Goal: Transaction & Acquisition: Purchase product/service

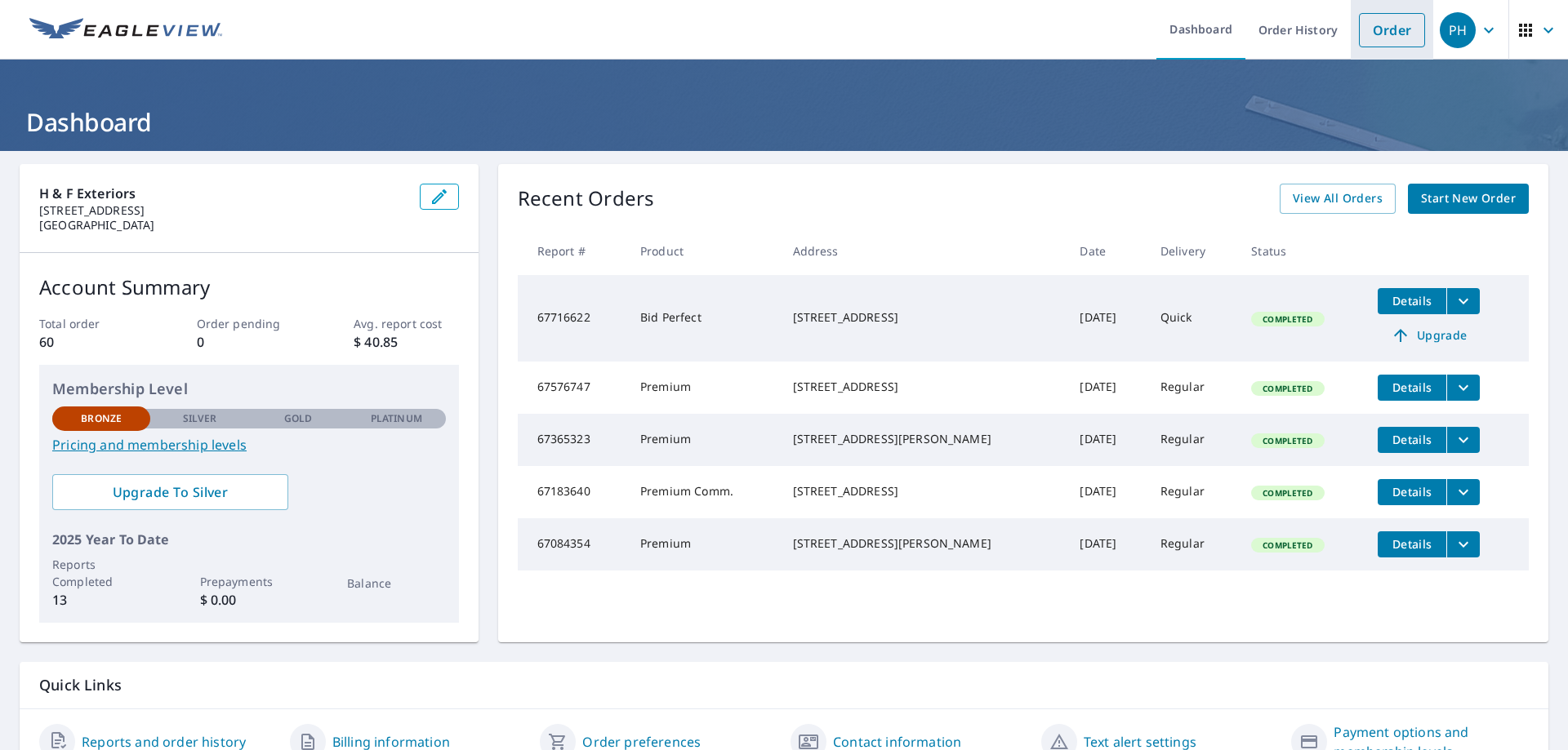
click at [1377, 19] on link "Order" at bounding box center [1392, 30] width 67 height 35
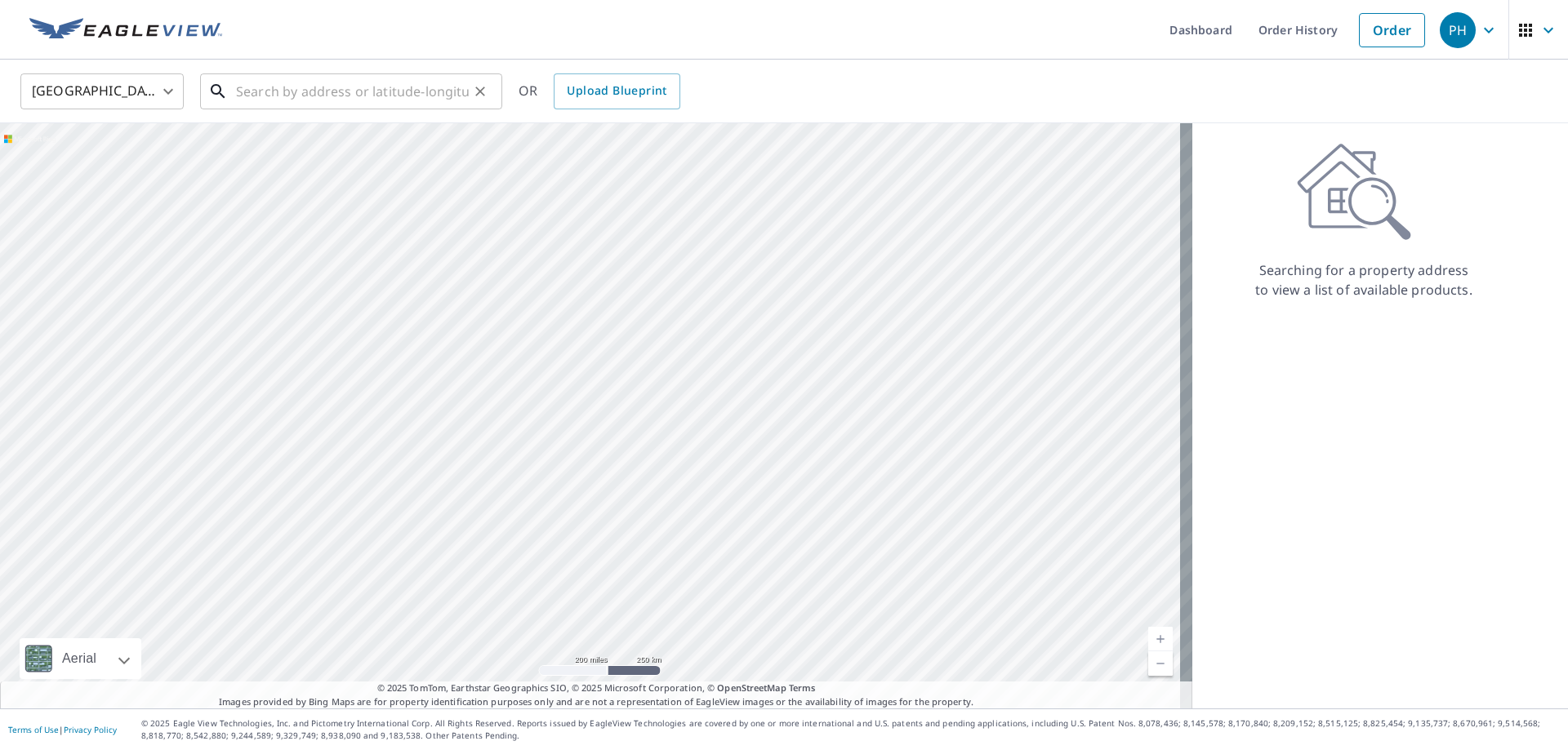
click at [257, 85] on input "text" at bounding box center [353, 91] width 233 height 46
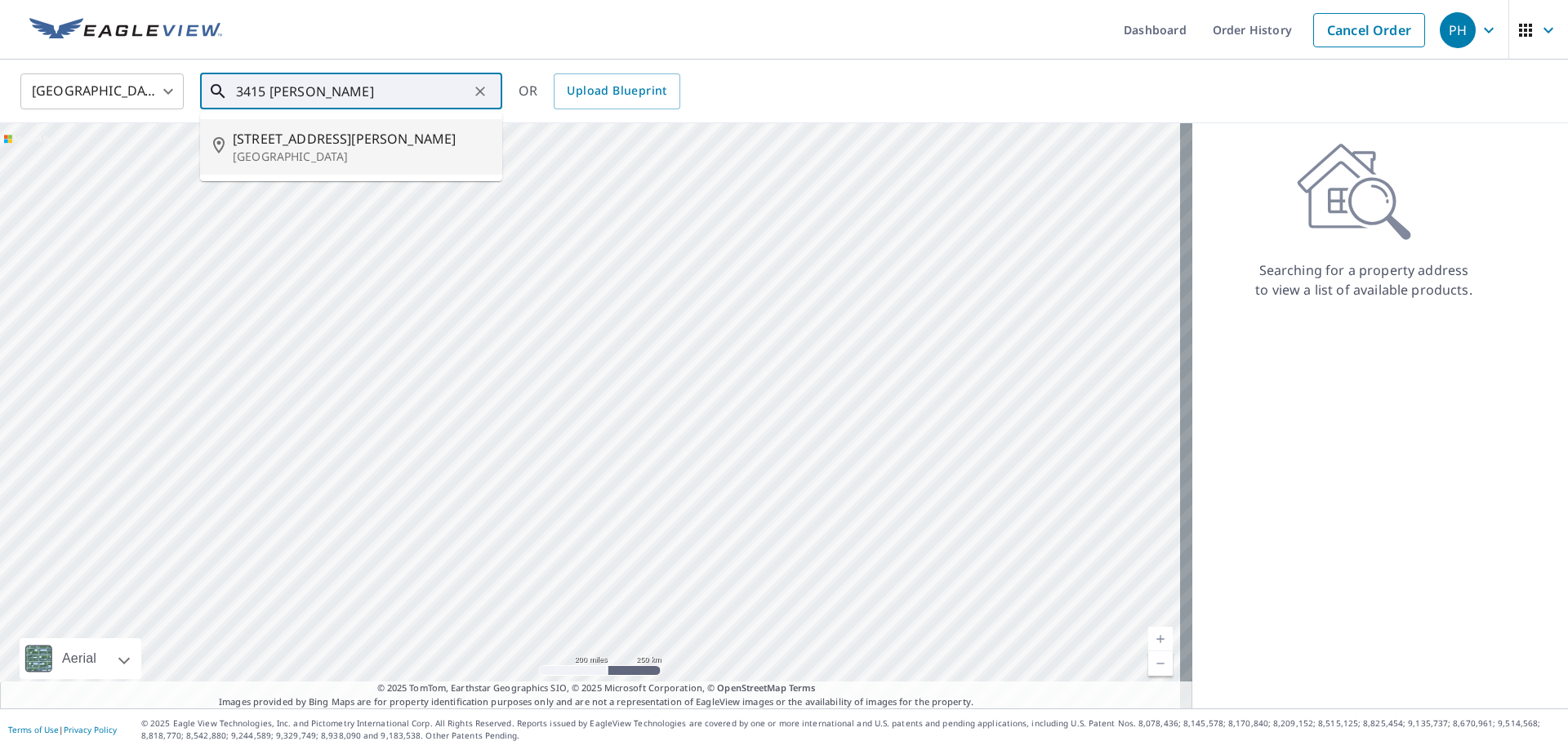
click at [343, 142] on span "[STREET_ADDRESS][PERSON_NAME]" at bounding box center [360, 139] width 256 height 20
type input "[STREET_ADDRESS][PERSON_NAME]"
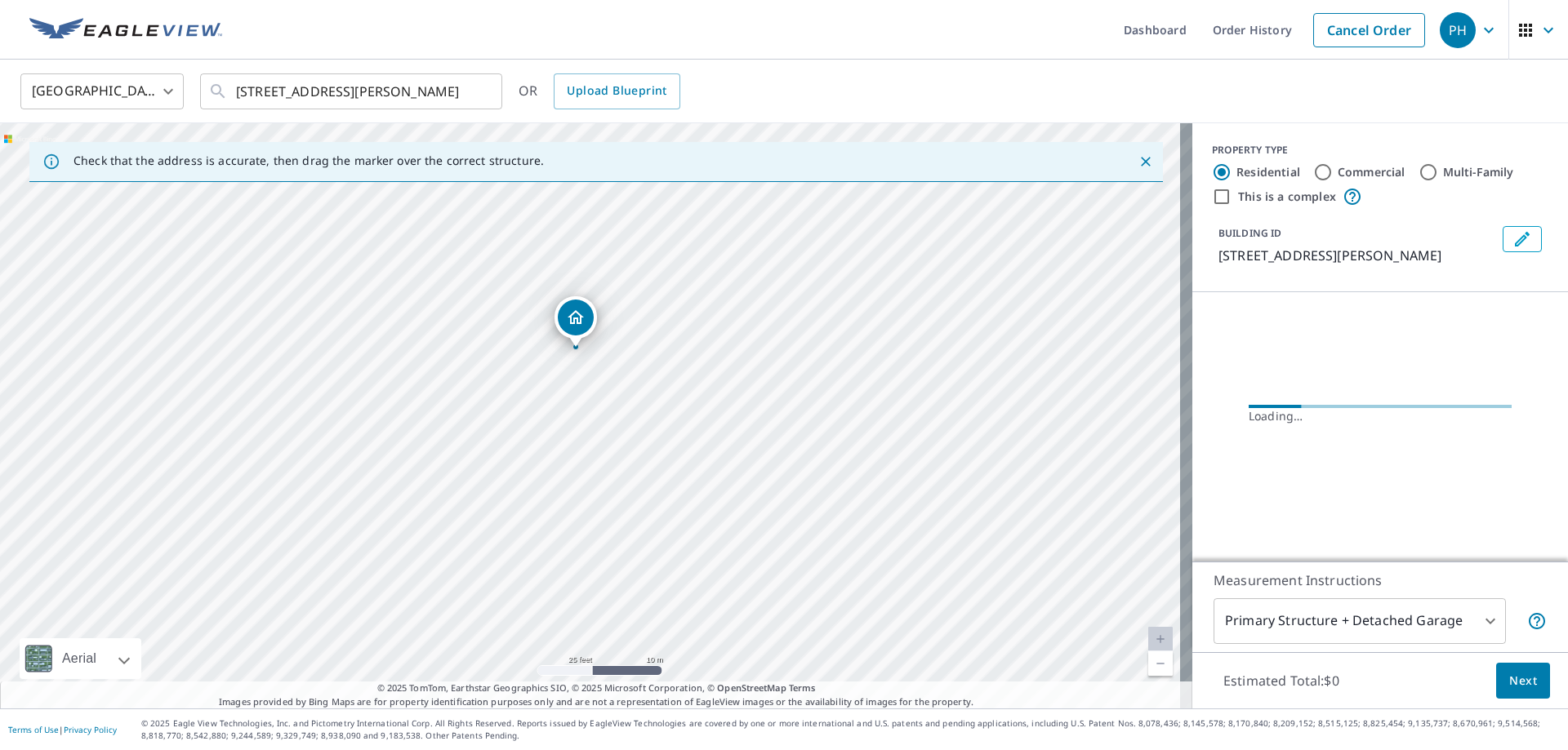
drag, startPoint x: 570, startPoint y: 378, endPoint x: 572, endPoint y: 389, distance: 11.2
click at [572, 389] on div "[STREET_ADDRESS][PERSON_NAME]" at bounding box center [596, 416] width 1193 height 585
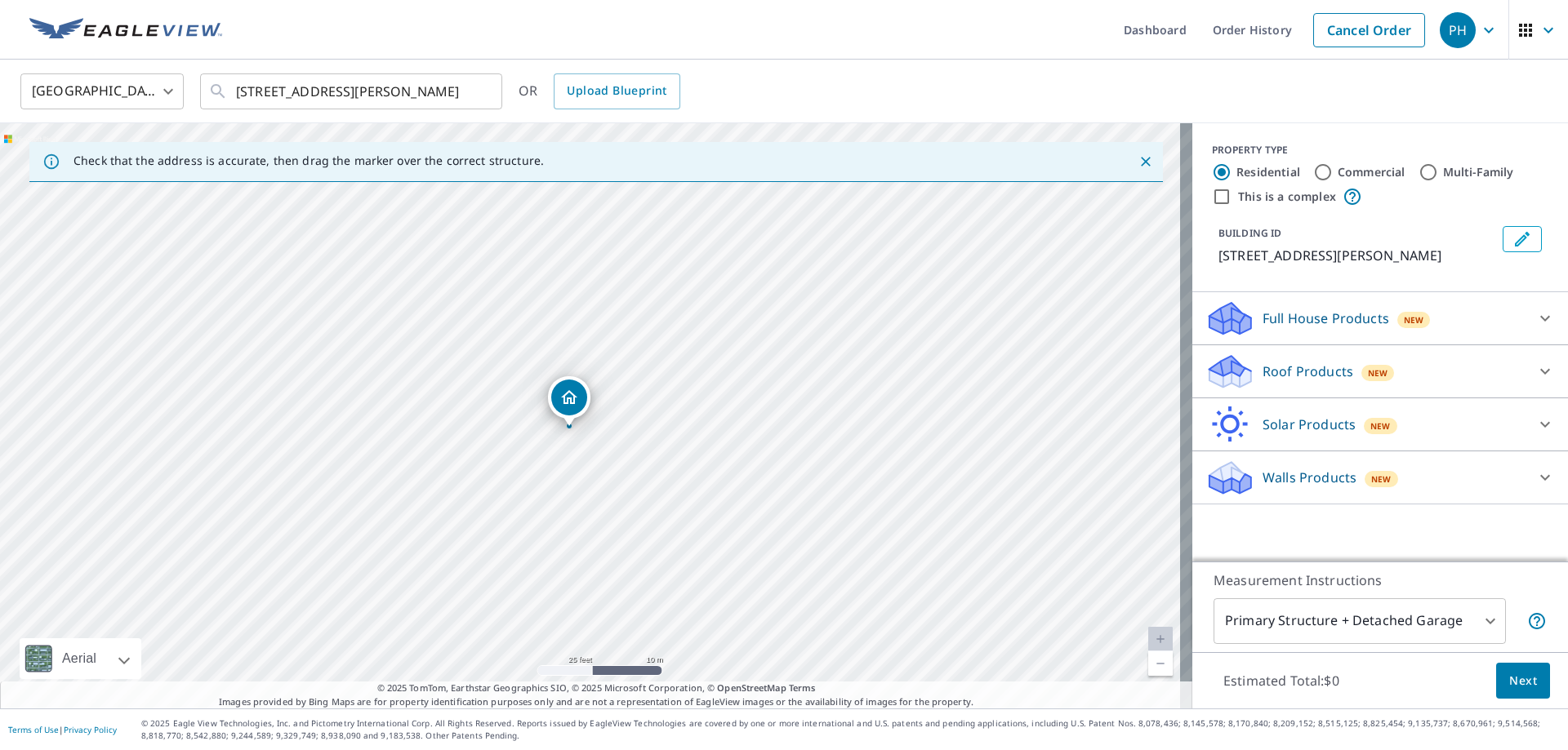
drag, startPoint x: 586, startPoint y: 389, endPoint x: 573, endPoint y: 401, distance: 17.7
click at [1297, 368] on p "Roof Products" at bounding box center [1307, 371] width 91 height 20
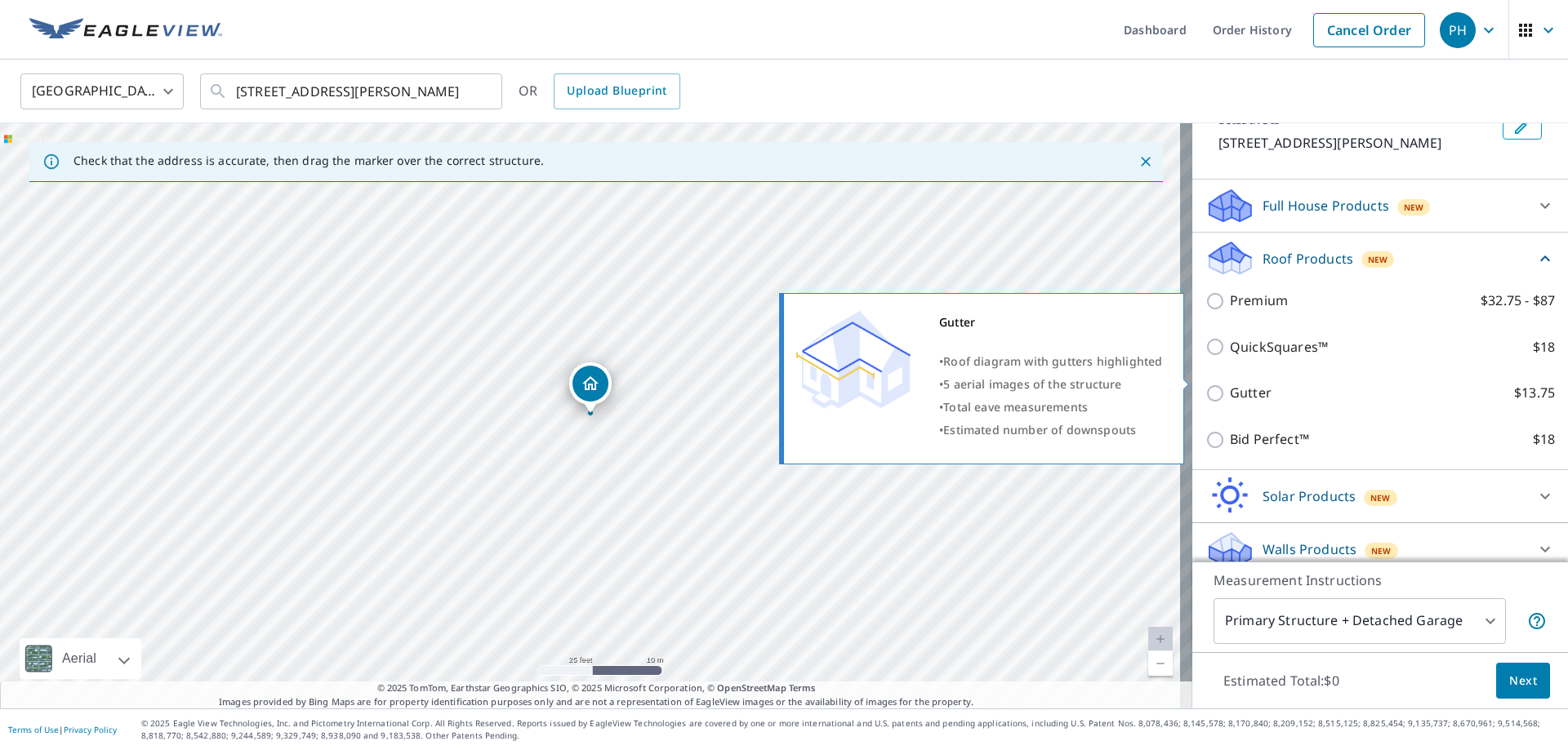
scroll to position [128, 0]
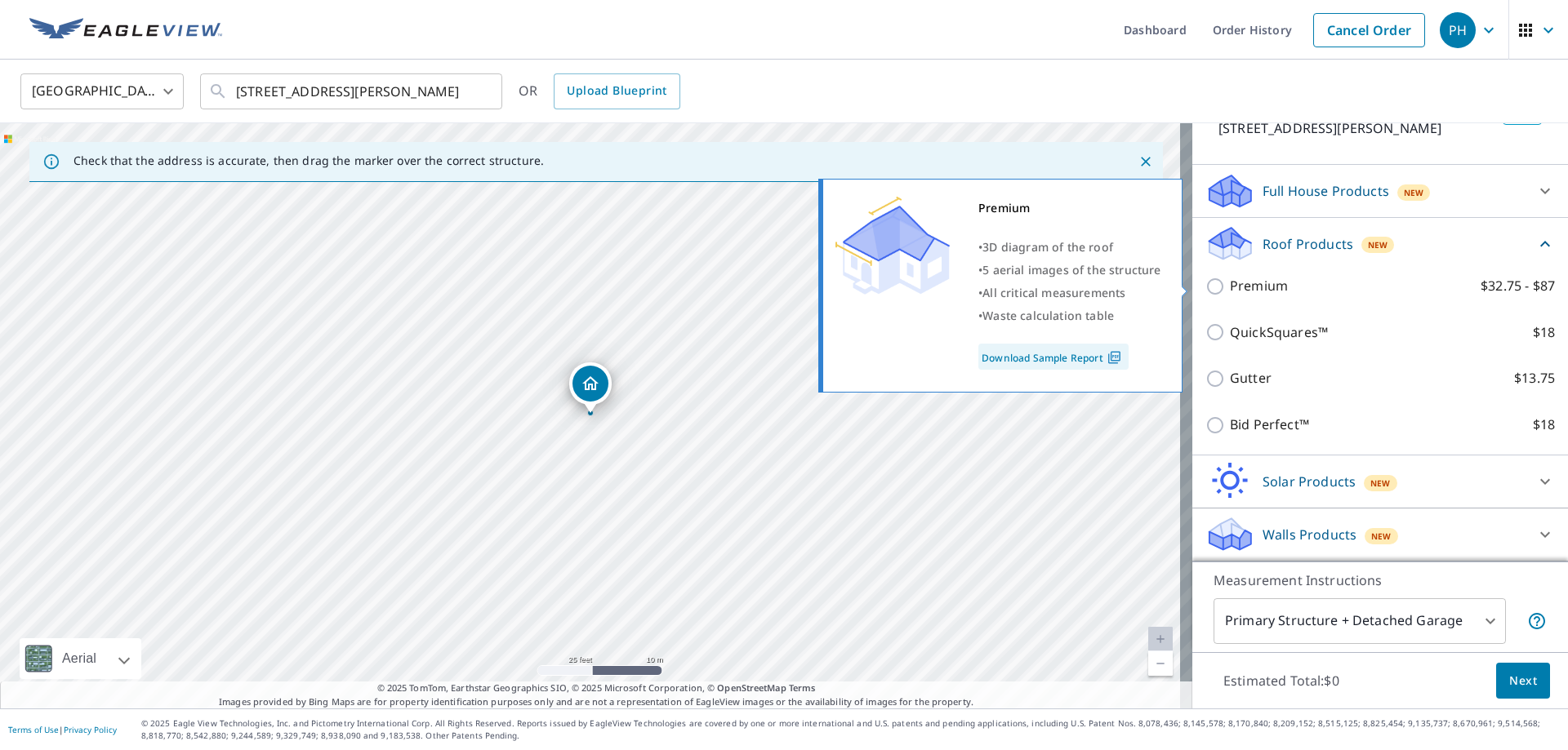
click at [1208, 290] on input "Premium $32.75 - $87" at bounding box center [1218, 286] width 24 height 20
checkbox input "true"
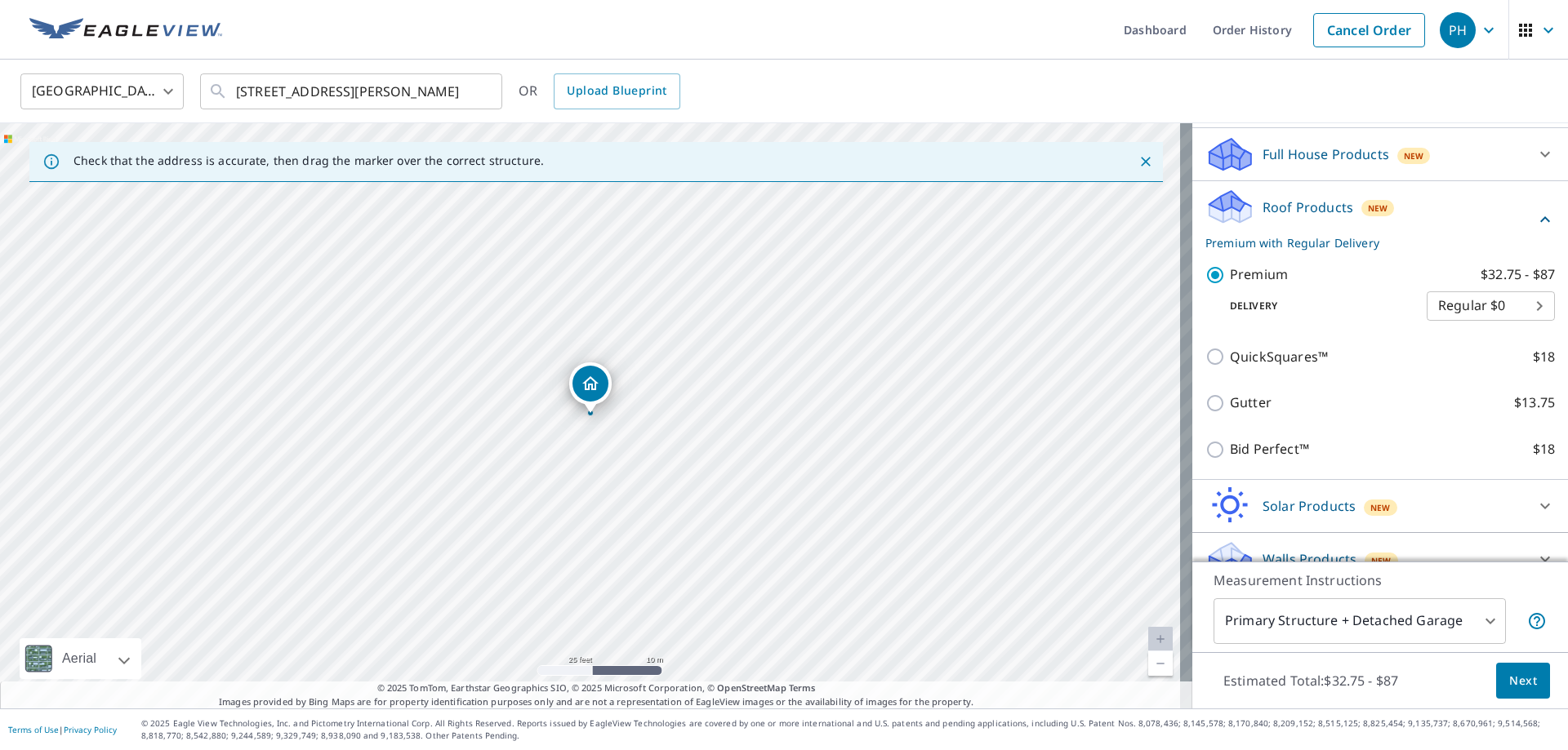
scroll to position [188, 0]
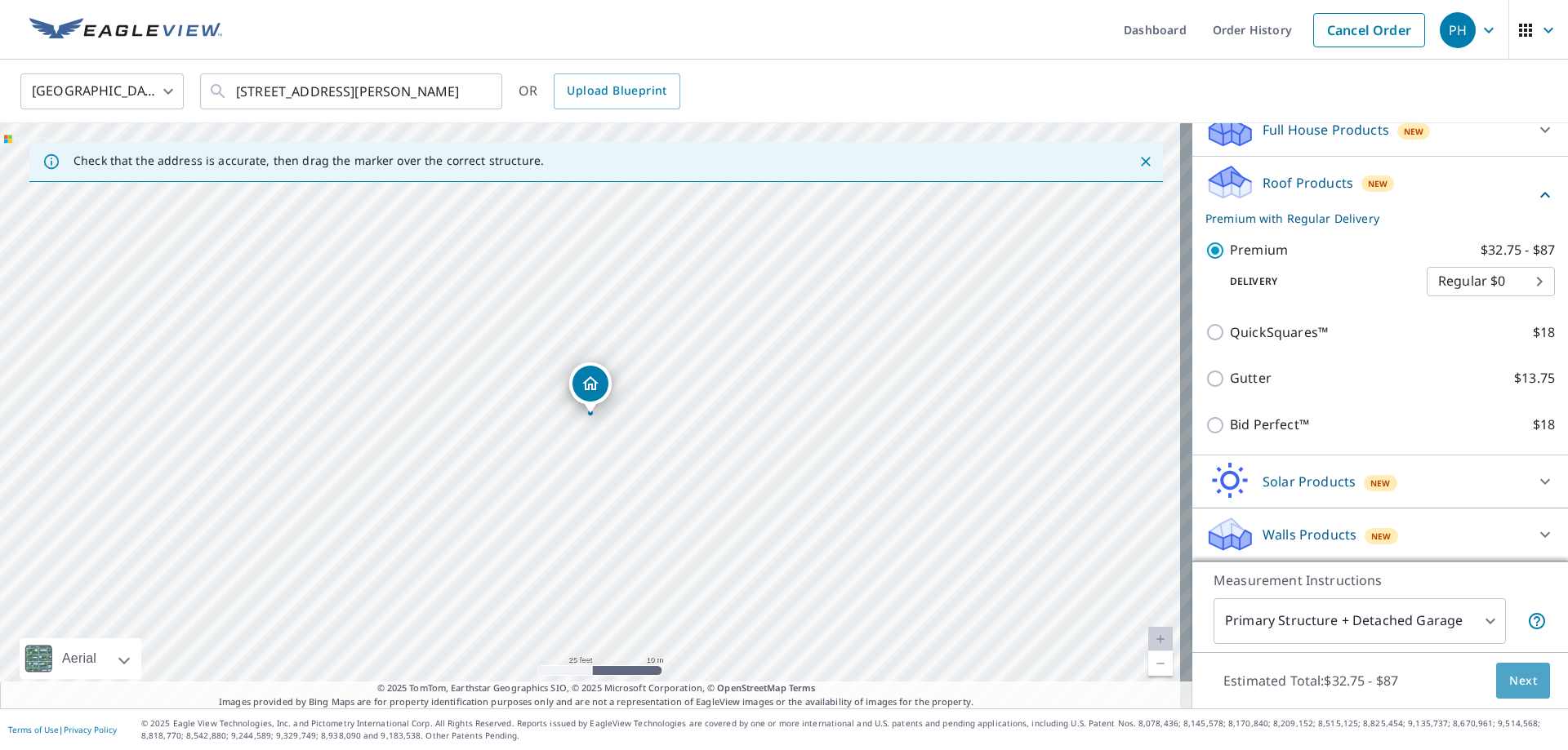
click at [1510, 689] on span "Next" at bounding box center [1524, 682] width 28 height 21
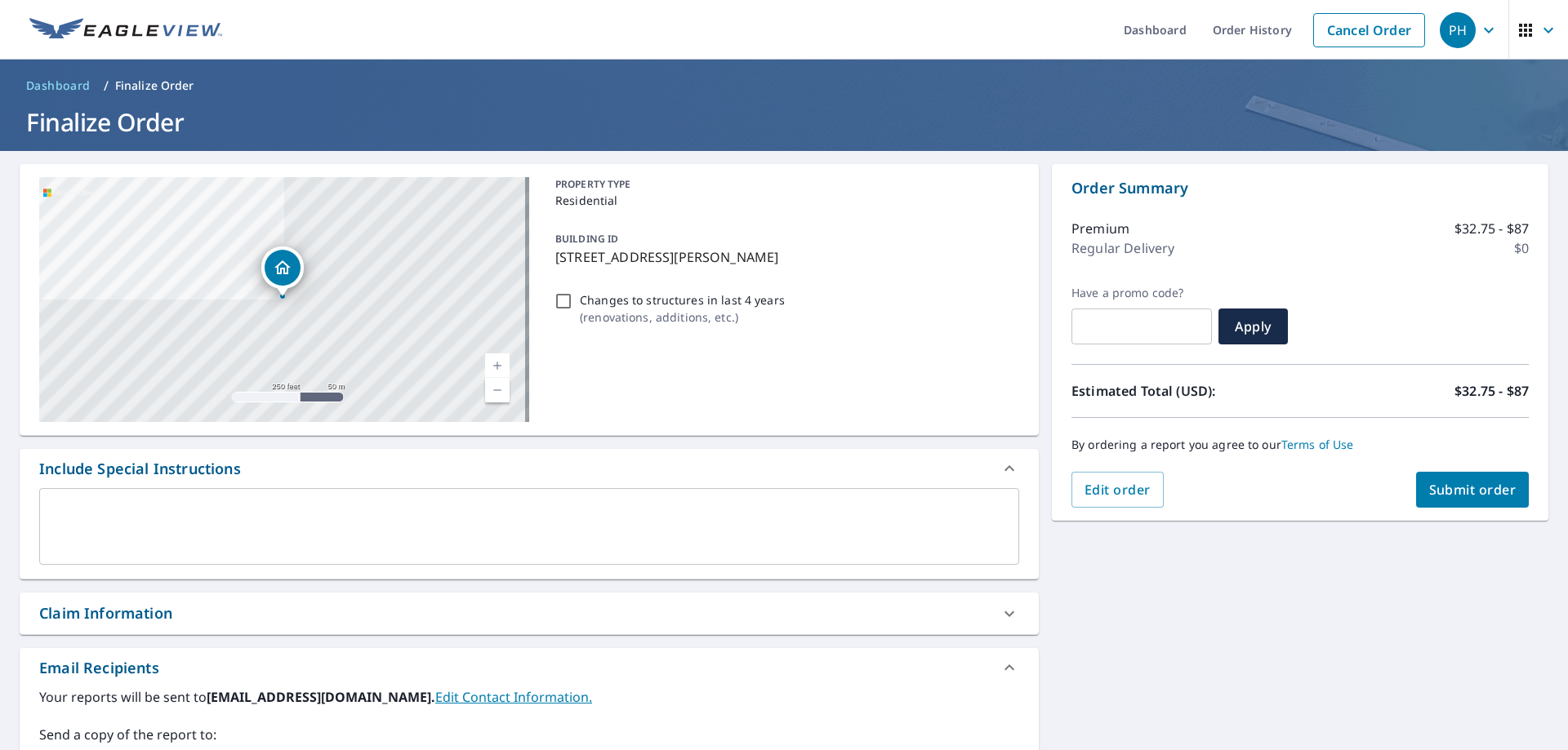
click at [1429, 488] on span "Submit order" at bounding box center [1472, 489] width 87 height 18
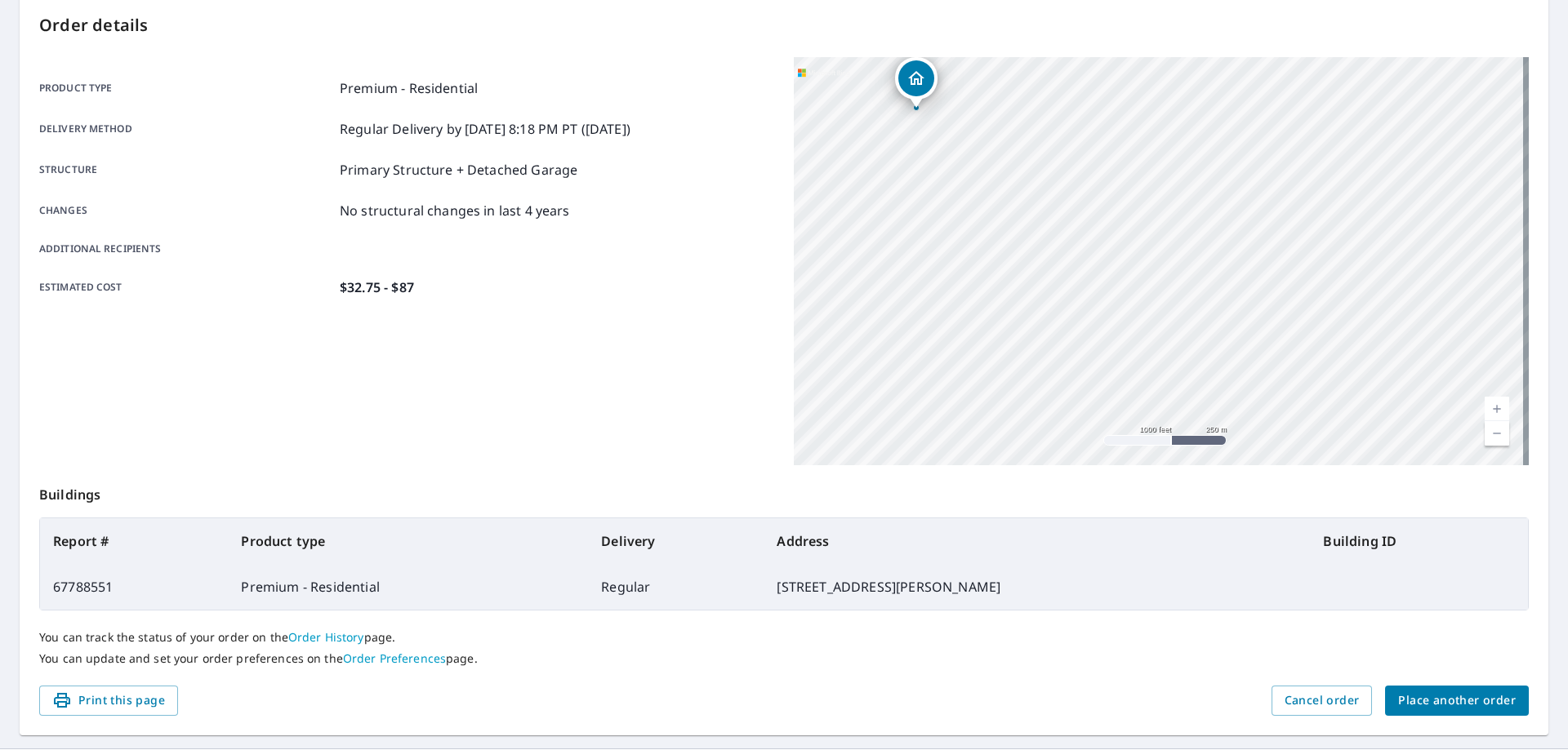
scroll to position [211, 0]
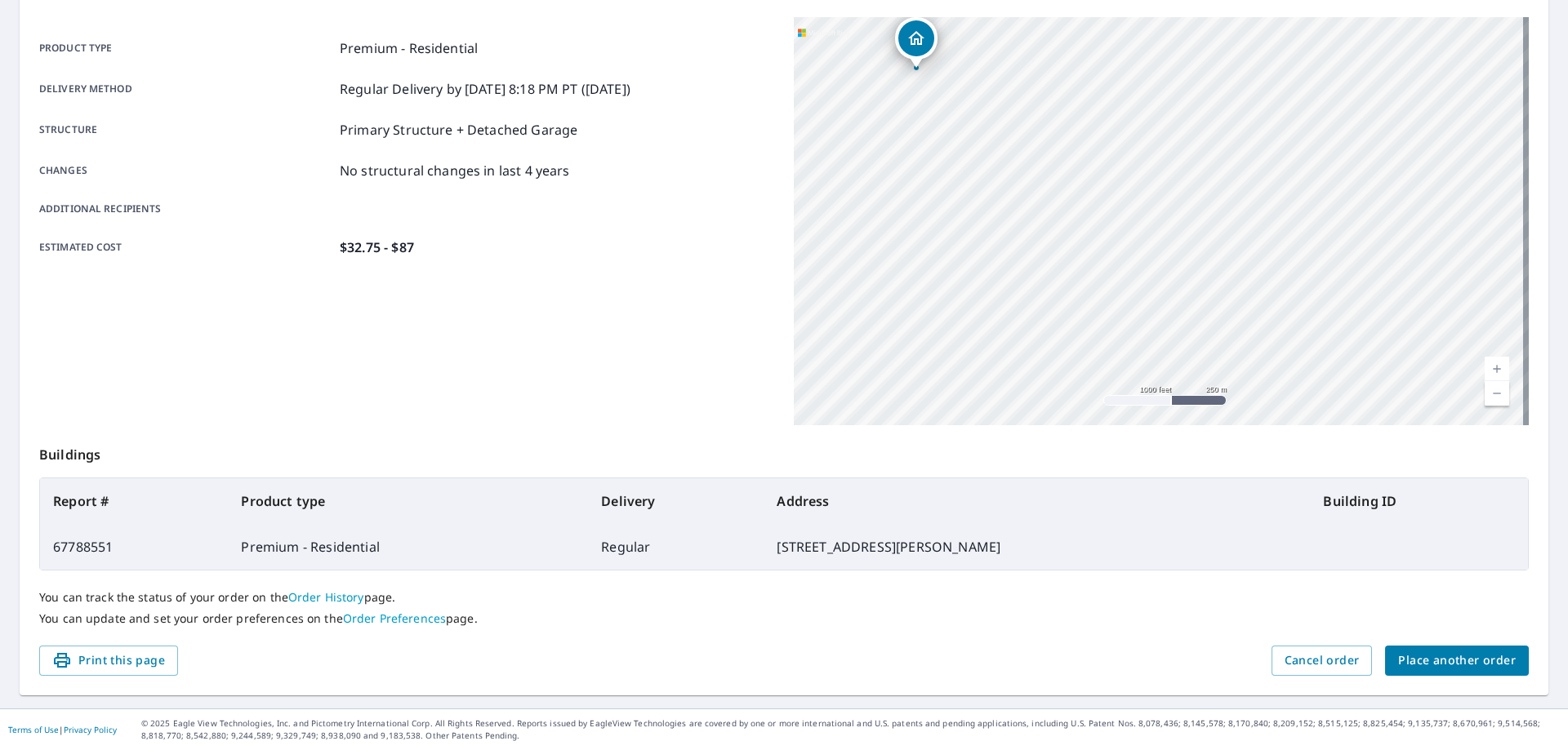
click at [903, 524] on td "[STREET_ADDRESS][PERSON_NAME]" at bounding box center [1036, 547] width 547 height 46
click at [813, 555] on td "[STREET_ADDRESS][PERSON_NAME]" at bounding box center [1036, 547] width 547 height 46
click at [1329, 659] on span "Cancel order" at bounding box center [1322, 661] width 75 height 21
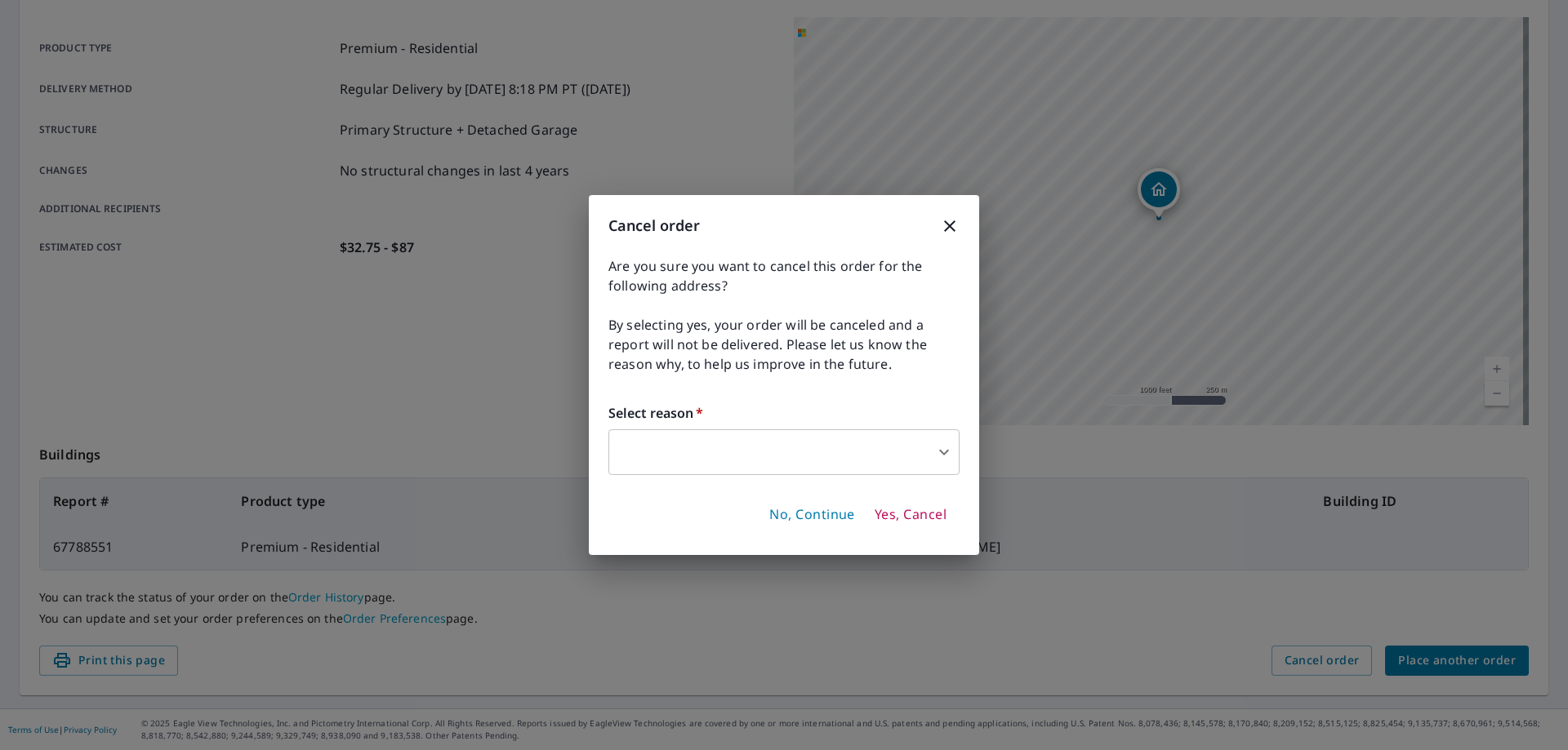
click at [868, 450] on body "PH PH Dashboard Order History Order PH Order Submitted Order details Product ty…" at bounding box center [784, 375] width 1568 height 750
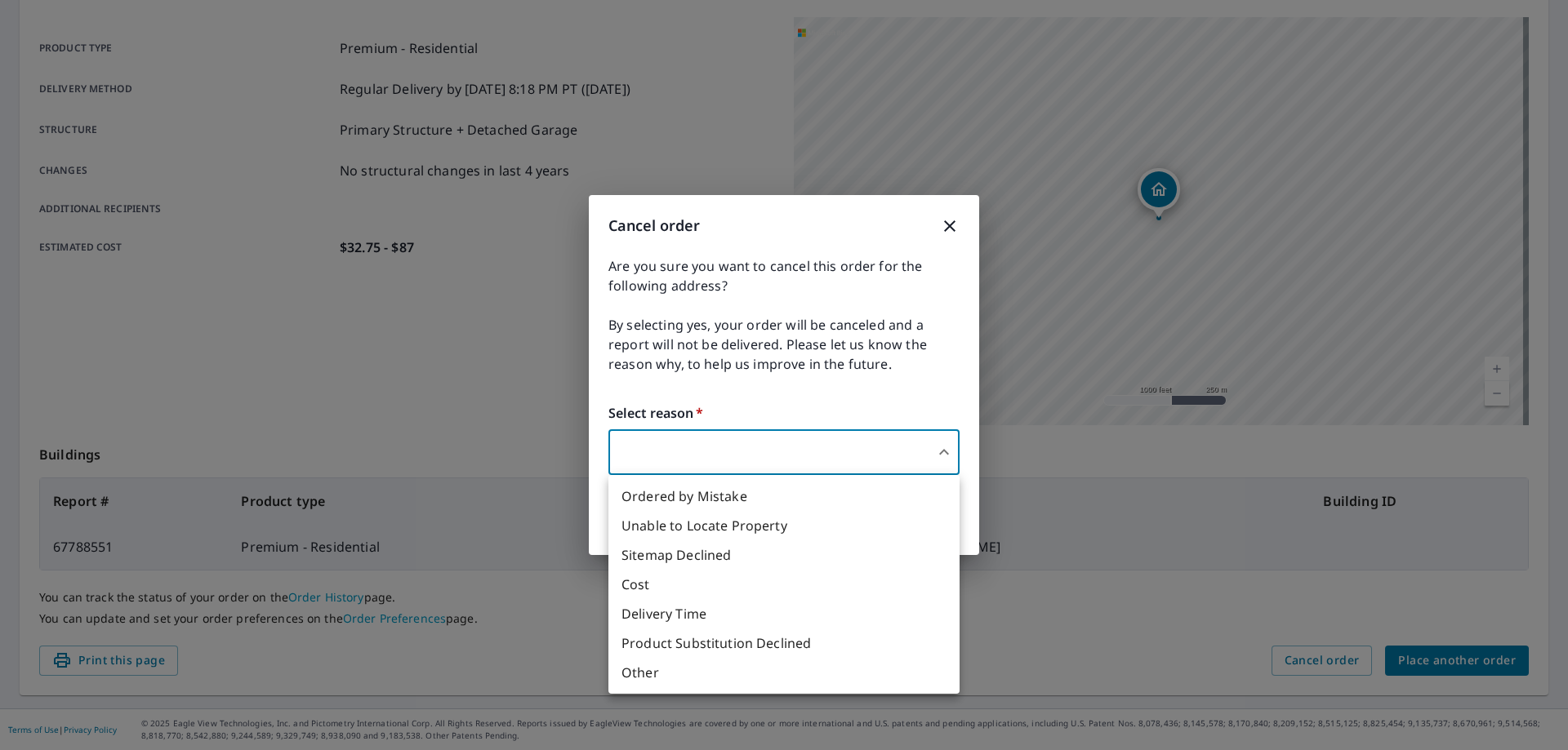
click at [833, 672] on li "Other" at bounding box center [784, 672] width 352 height 29
type input "36"
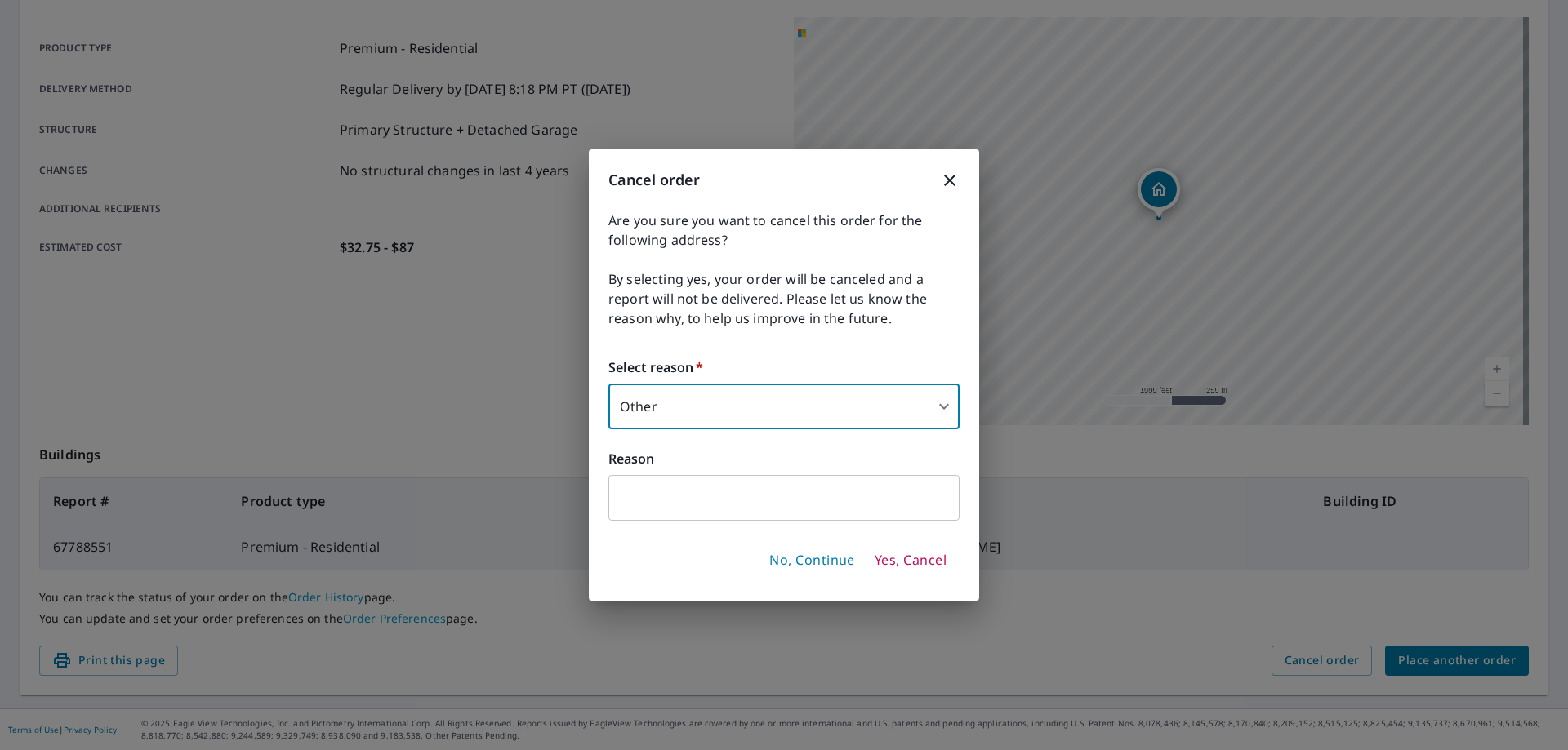
click at [716, 469] on label "Reason" at bounding box center [784, 458] width 352 height 20
click at [712, 496] on input "text" at bounding box center [784, 498] width 352 height 46
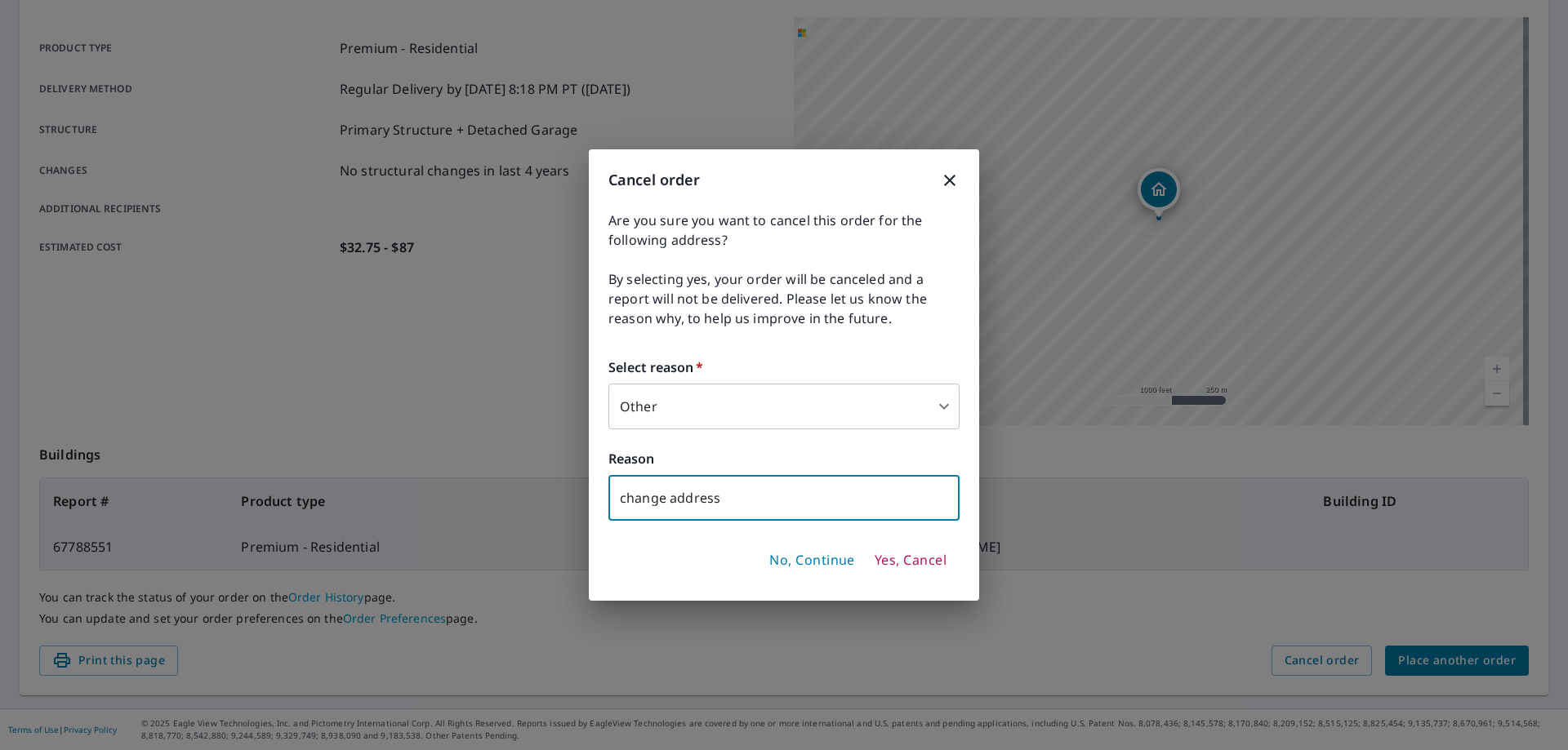
type input "change address"
click at [932, 558] on span "Yes, Cancel" at bounding box center [911, 561] width 72 height 18
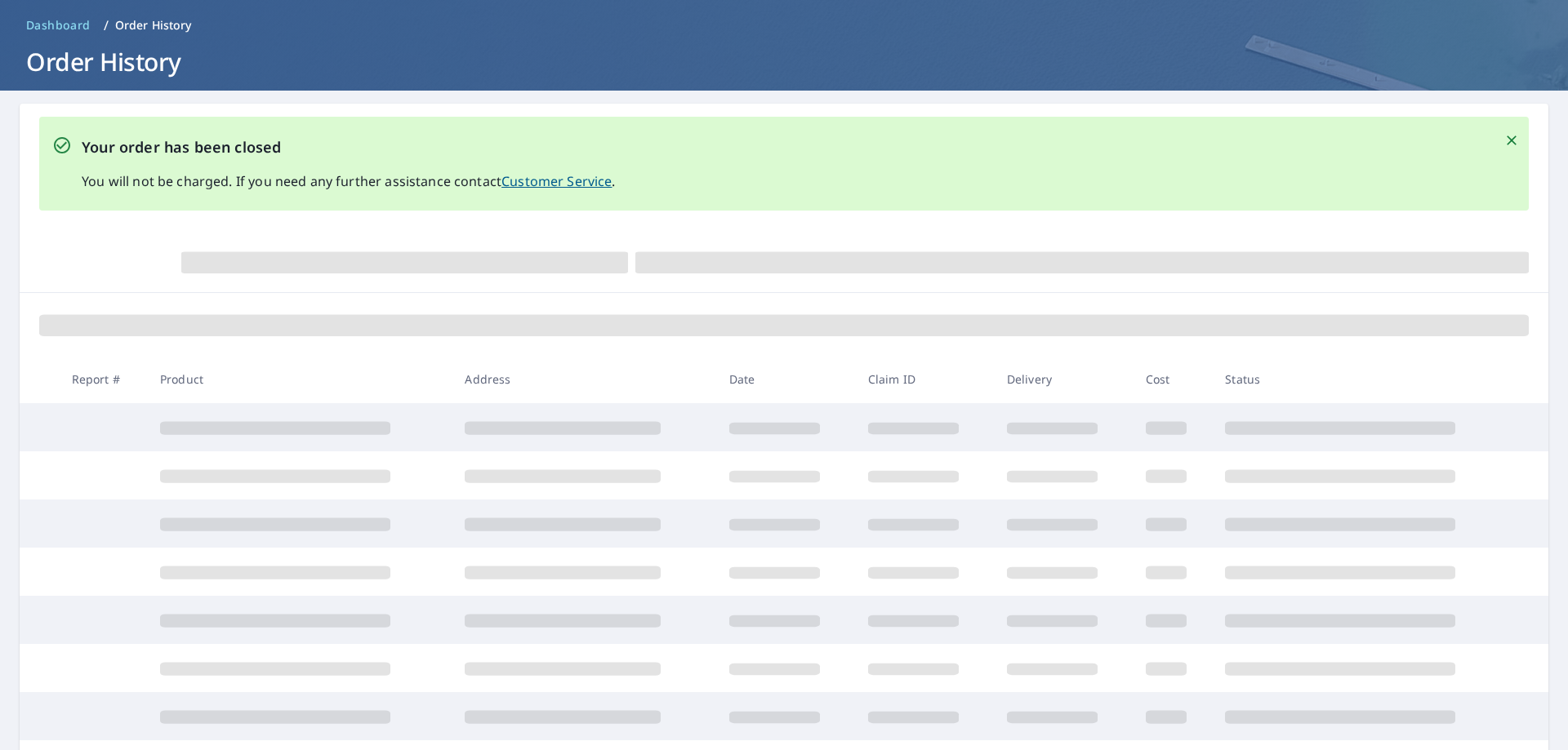
scroll to position [48, 0]
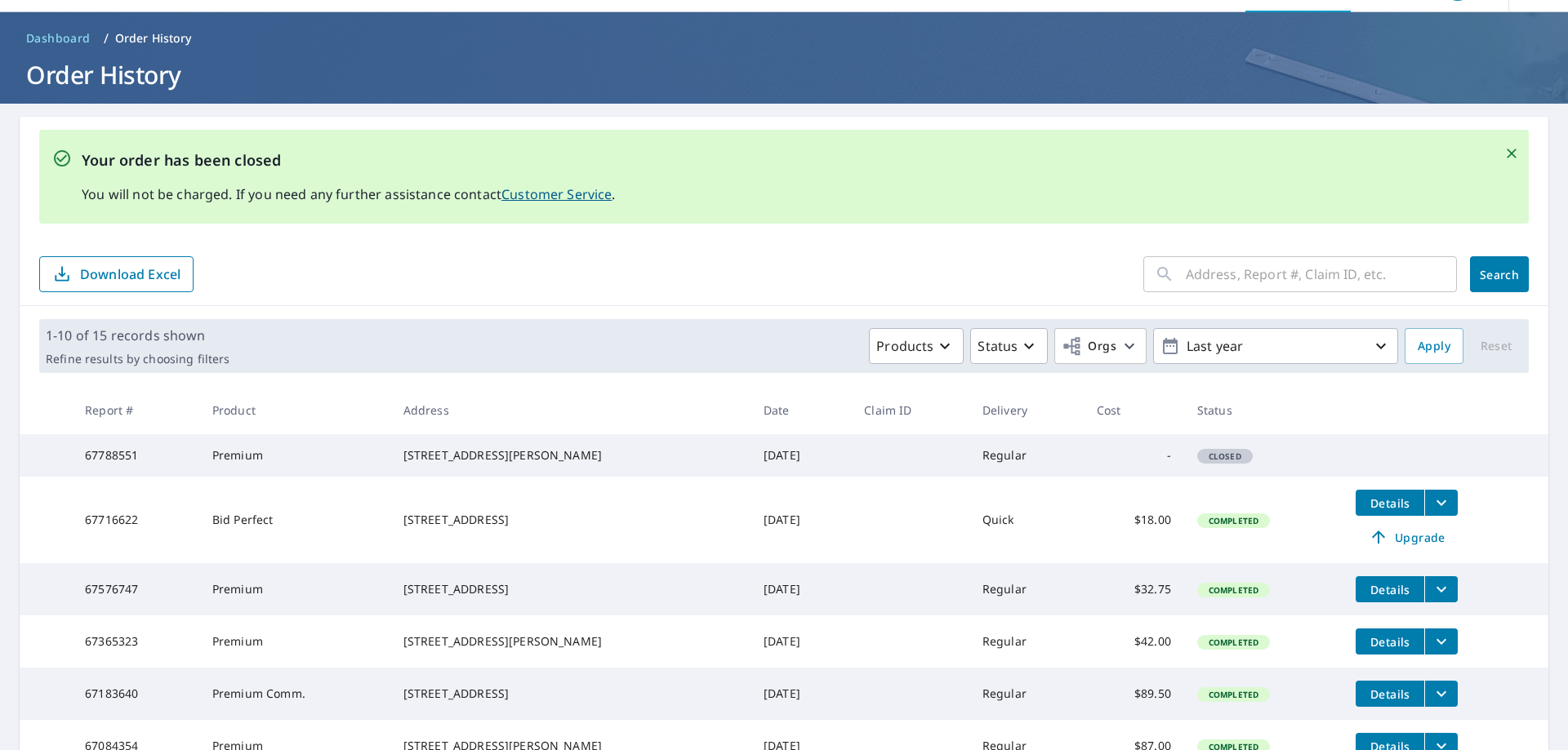
click at [1507, 151] on icon "Close" at bounding box center [1512, 154] width 9 height 9
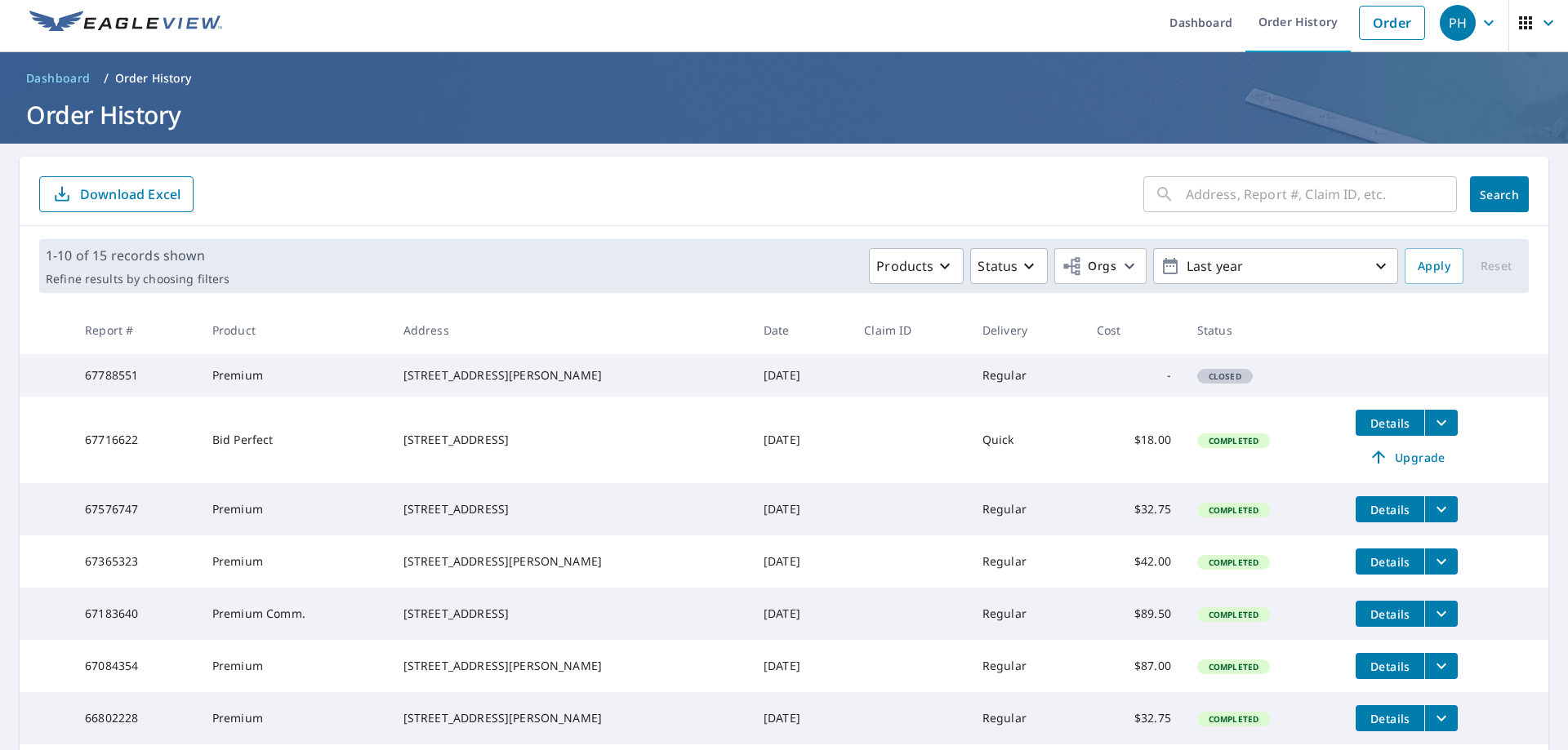
scroll to position [0, 0]
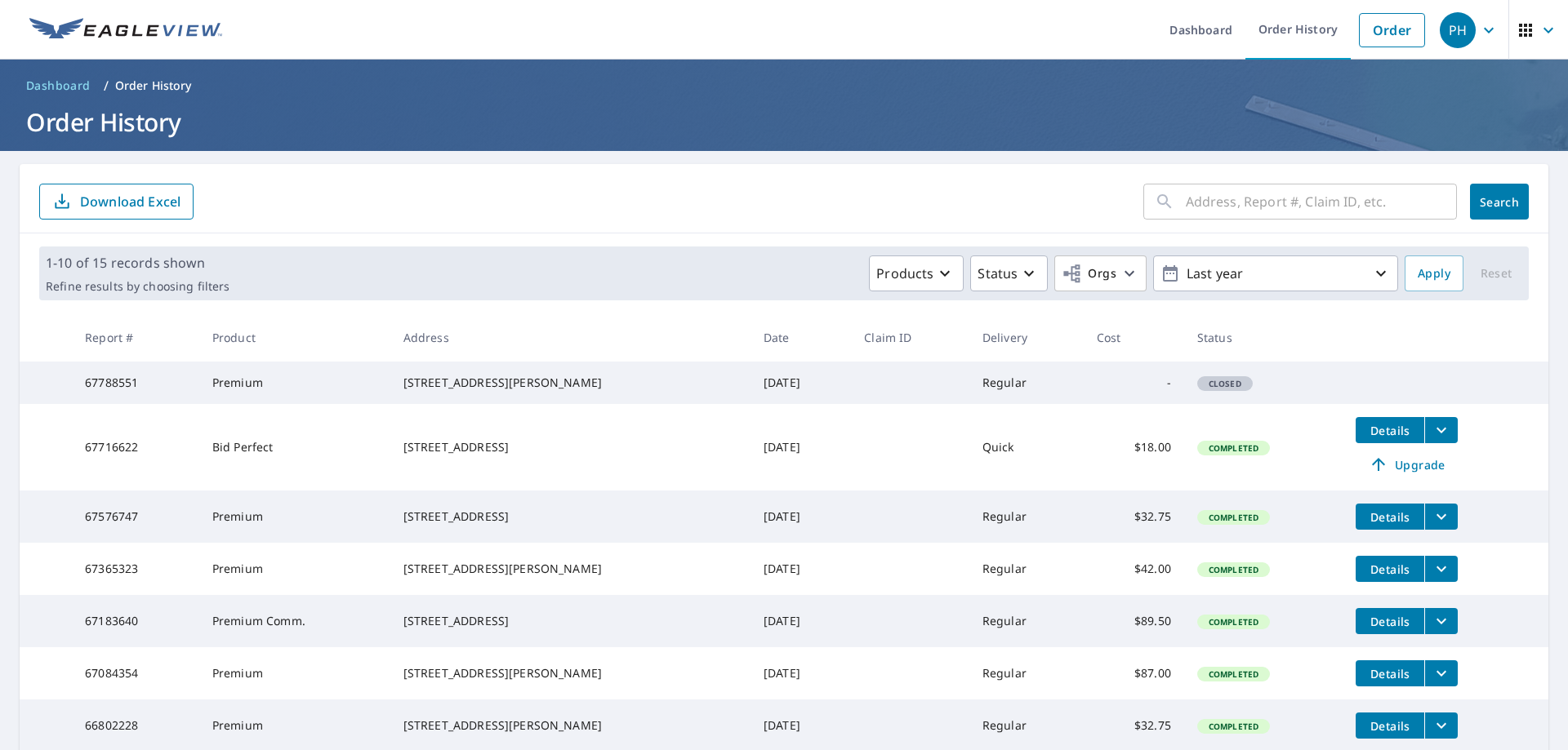
click at [72, 83] on span "Dashboard" at bounding box center [58, 85] width 65 height 16
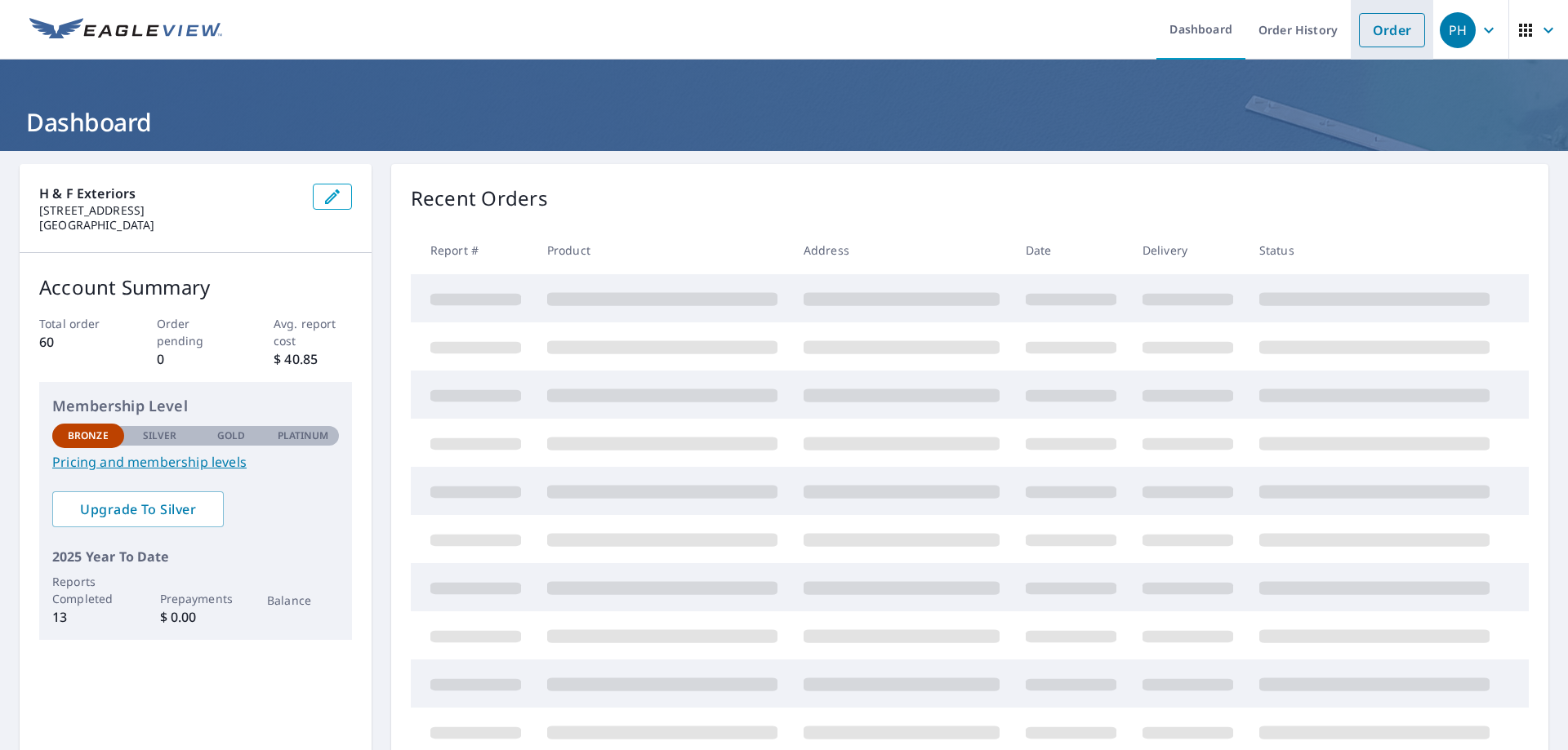
click at [1381, 32] on link "Order" at bounding box center [1392, 30] width 67 height 35
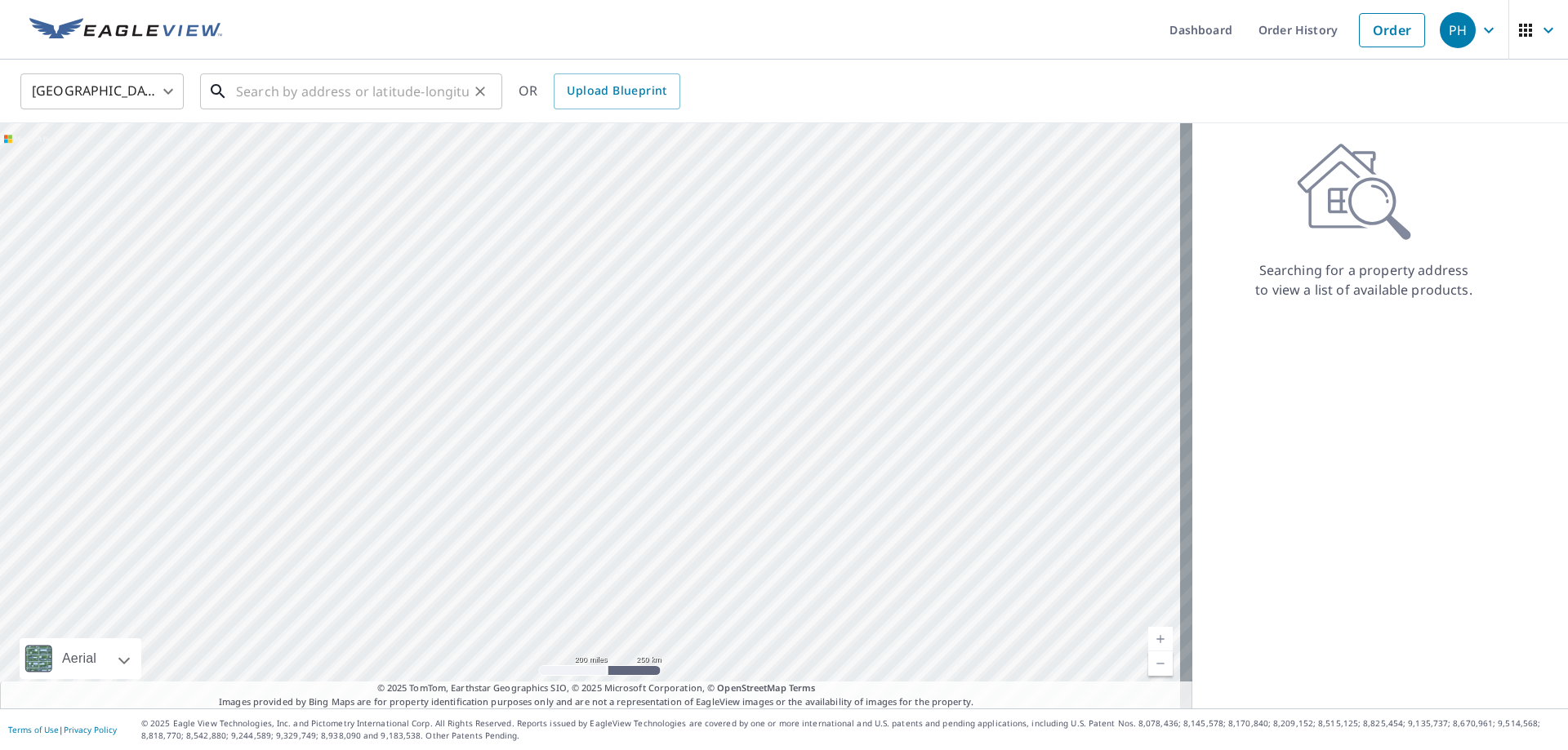
click at [338, 94] on input "text" at bounding box center [353, 91] width 233 height 46
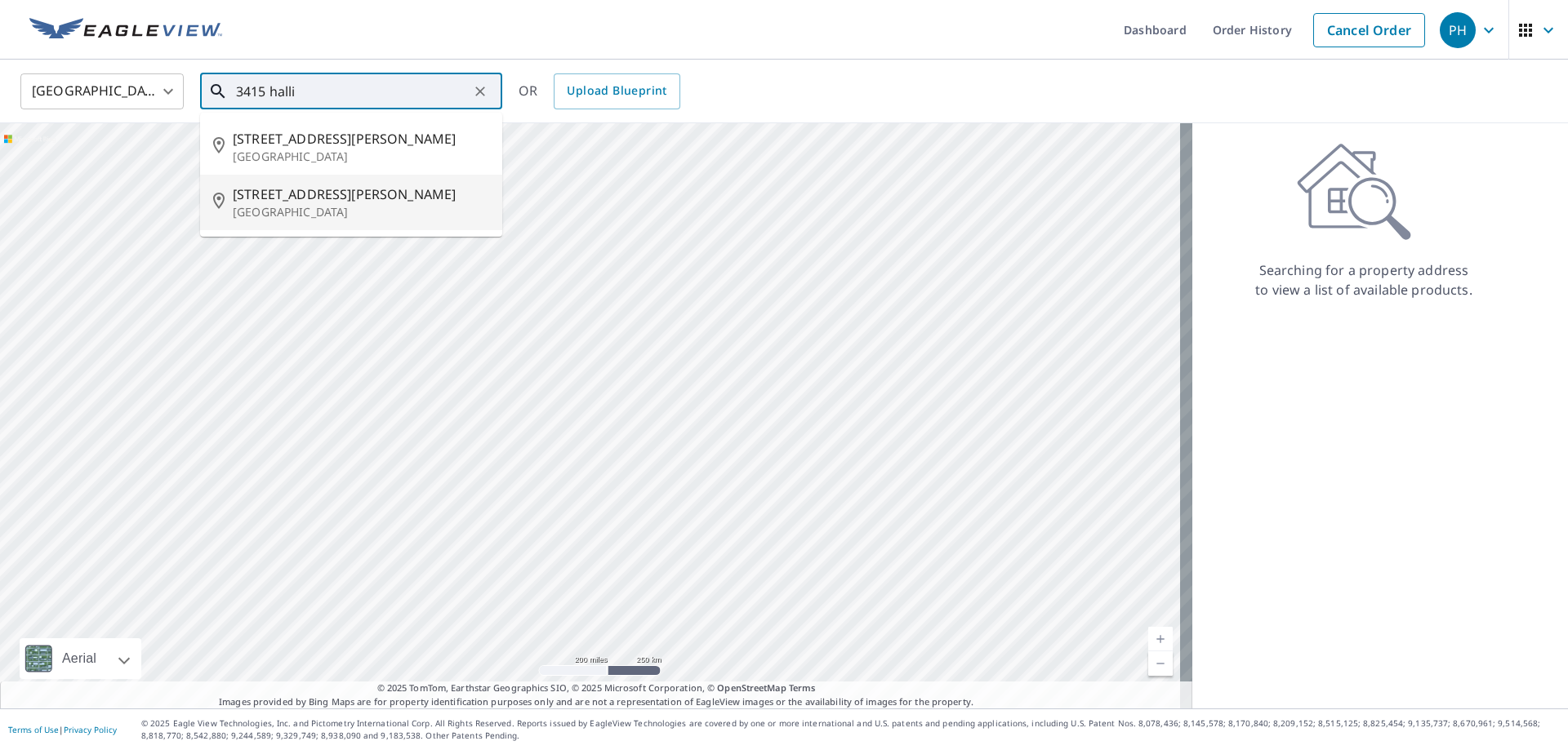
click at [436, 205] on p "[GEOGRAPHIC_DATA]" at bounding box center [360, 212] width 256 height 16
type input "[STREET_ADDRESS][PERSON_NAME]"
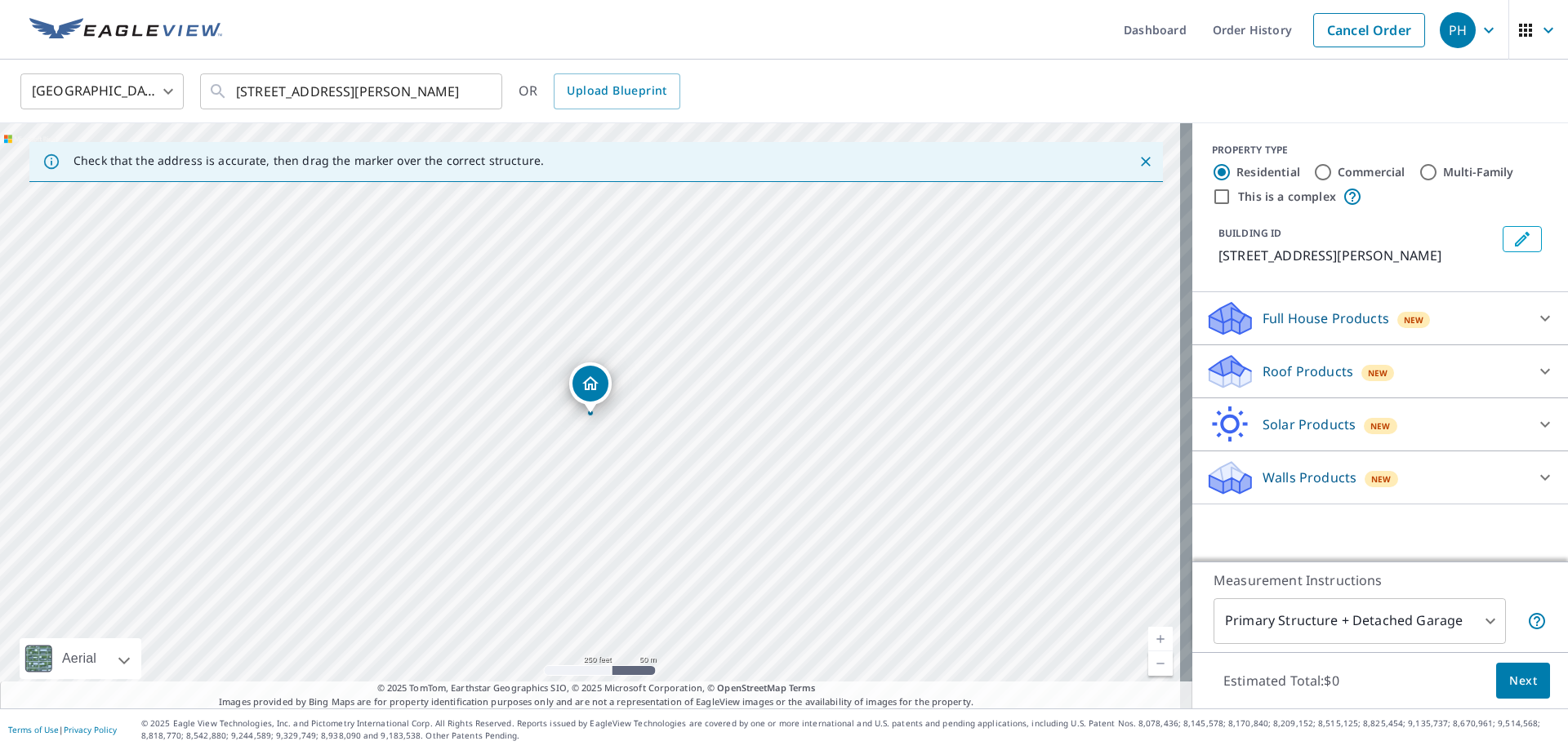
click at [1315, 328] on div "Full House Products New" at bounding box center [1365, 319] width 320 height 38
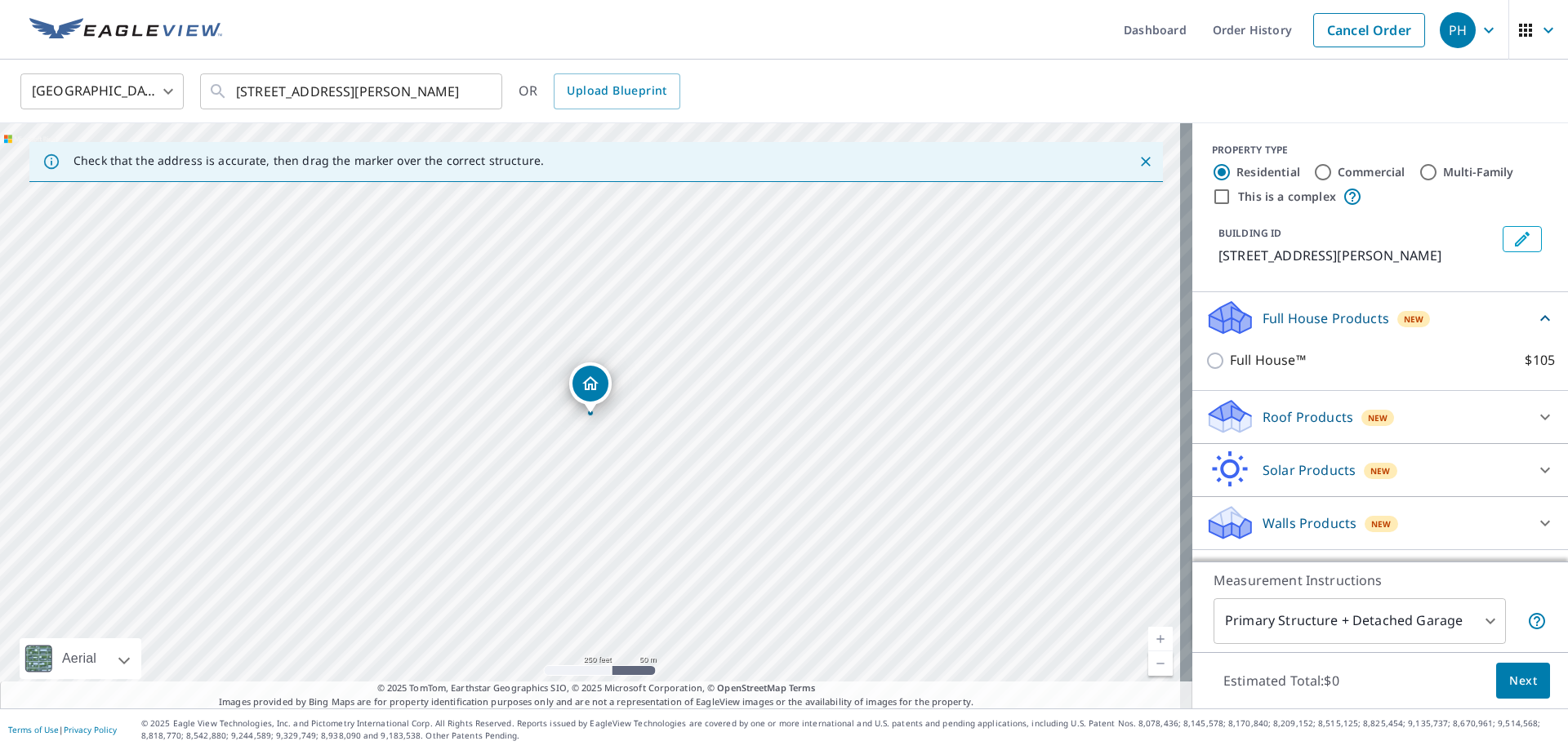
click at [1303, 408] on p "Roof Products" at bounding box center [1307, 417] width 91 height 20
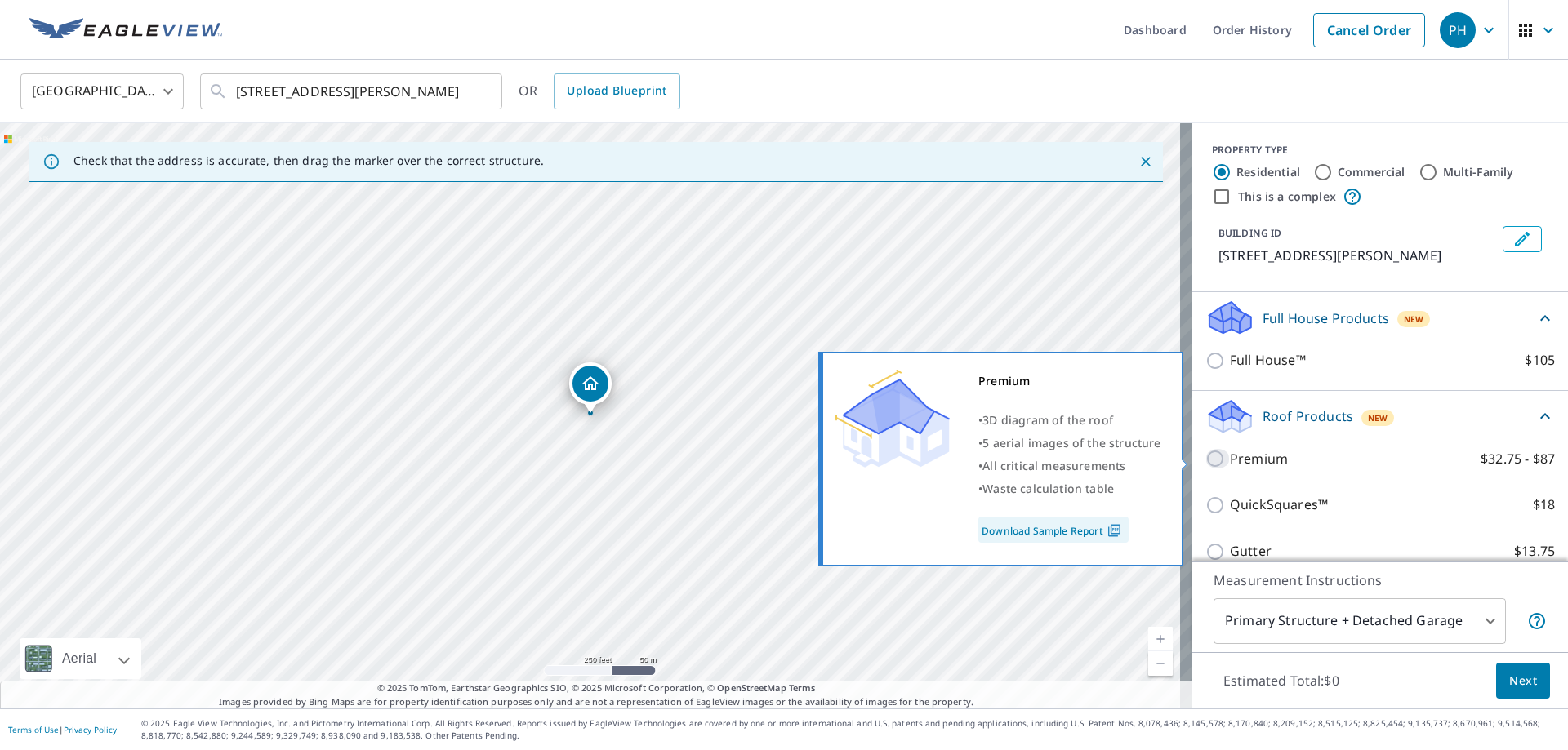
click at [1206, 464] on input "Premium $32.75 - $87" at bounding box center [1218, 458] width 24 height 20
checkbox input "true"
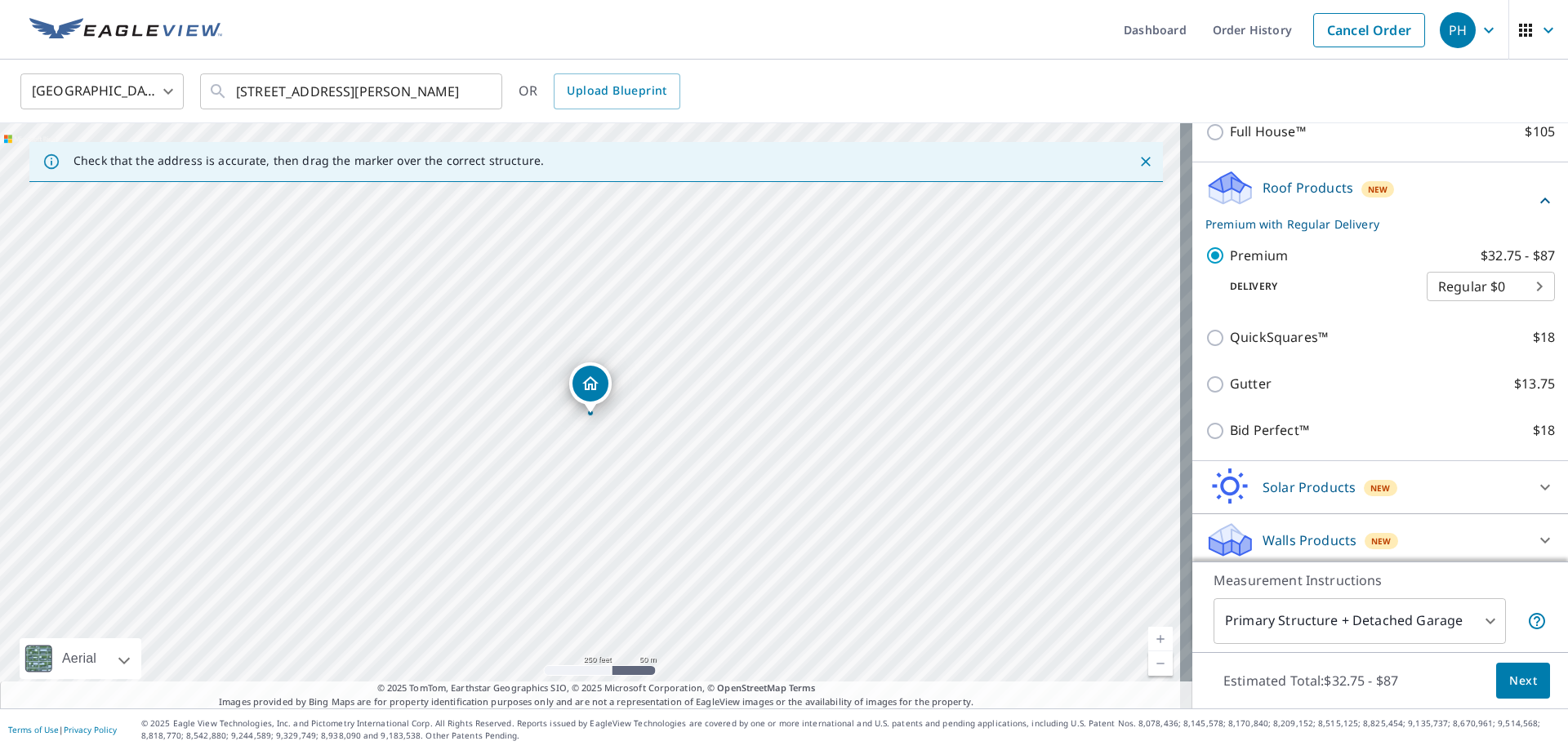
scroll to position [234, 0]
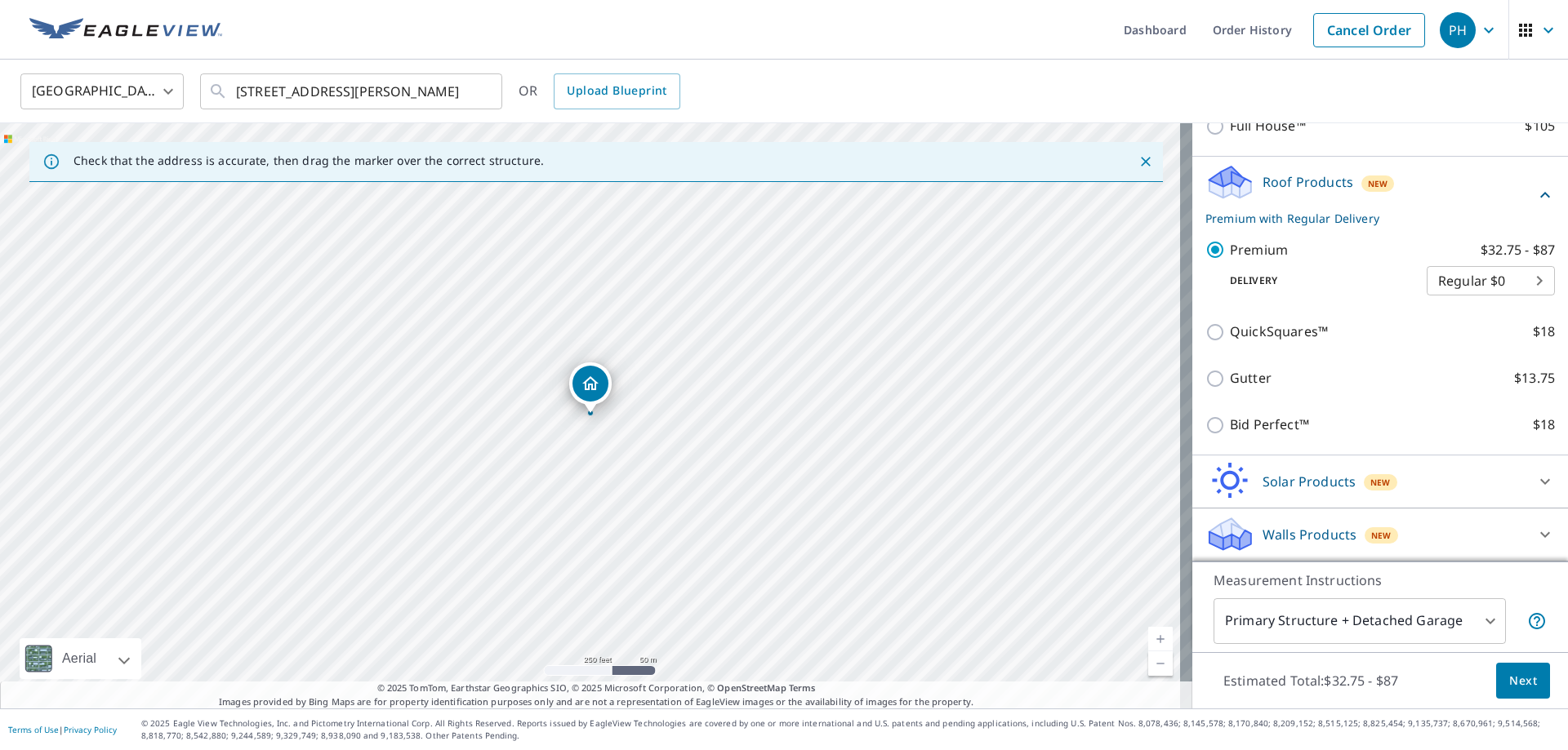
click at [1515, 683] on span "Next" at bounding box center [1524, 682] width 28 height 21
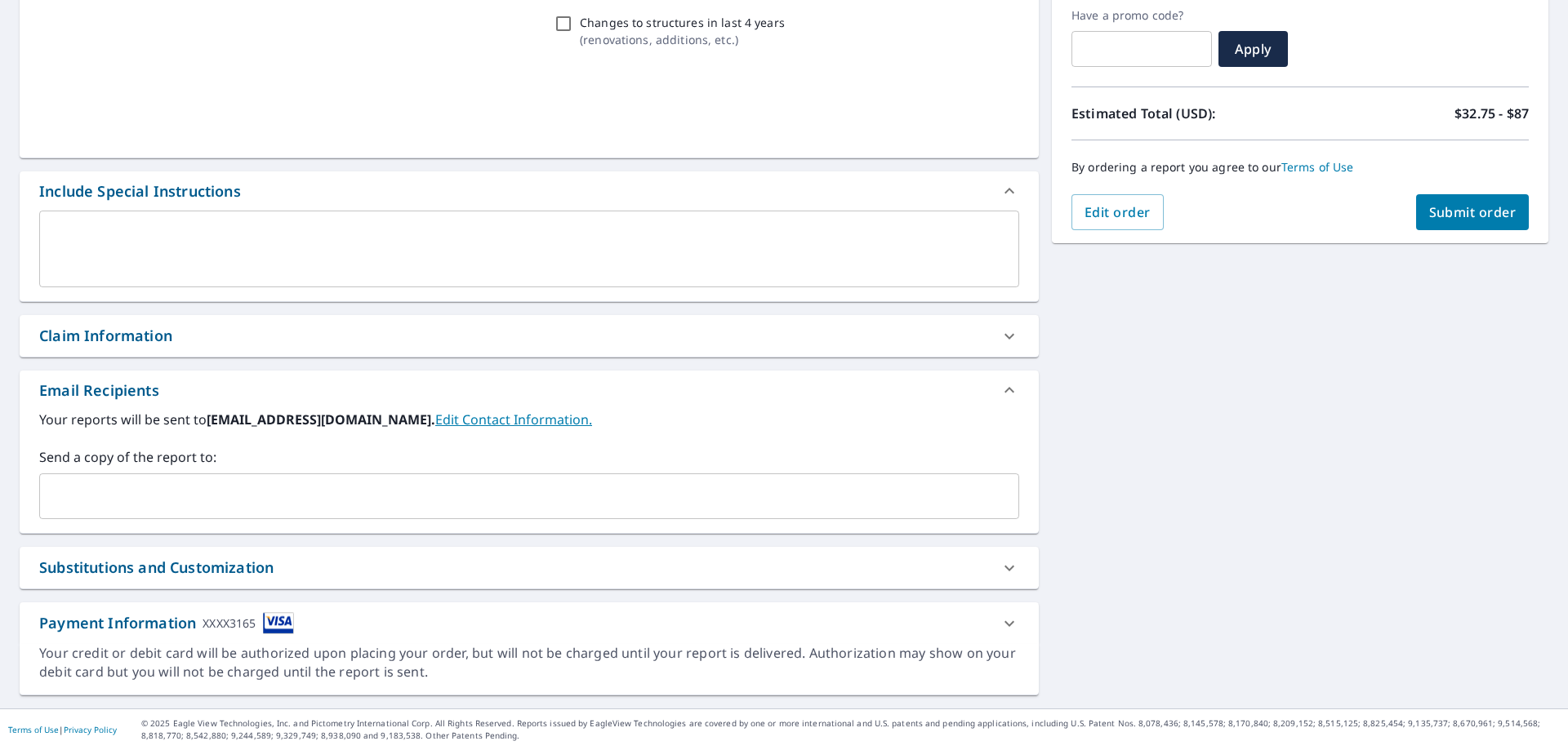
scroll to position [278, 0]
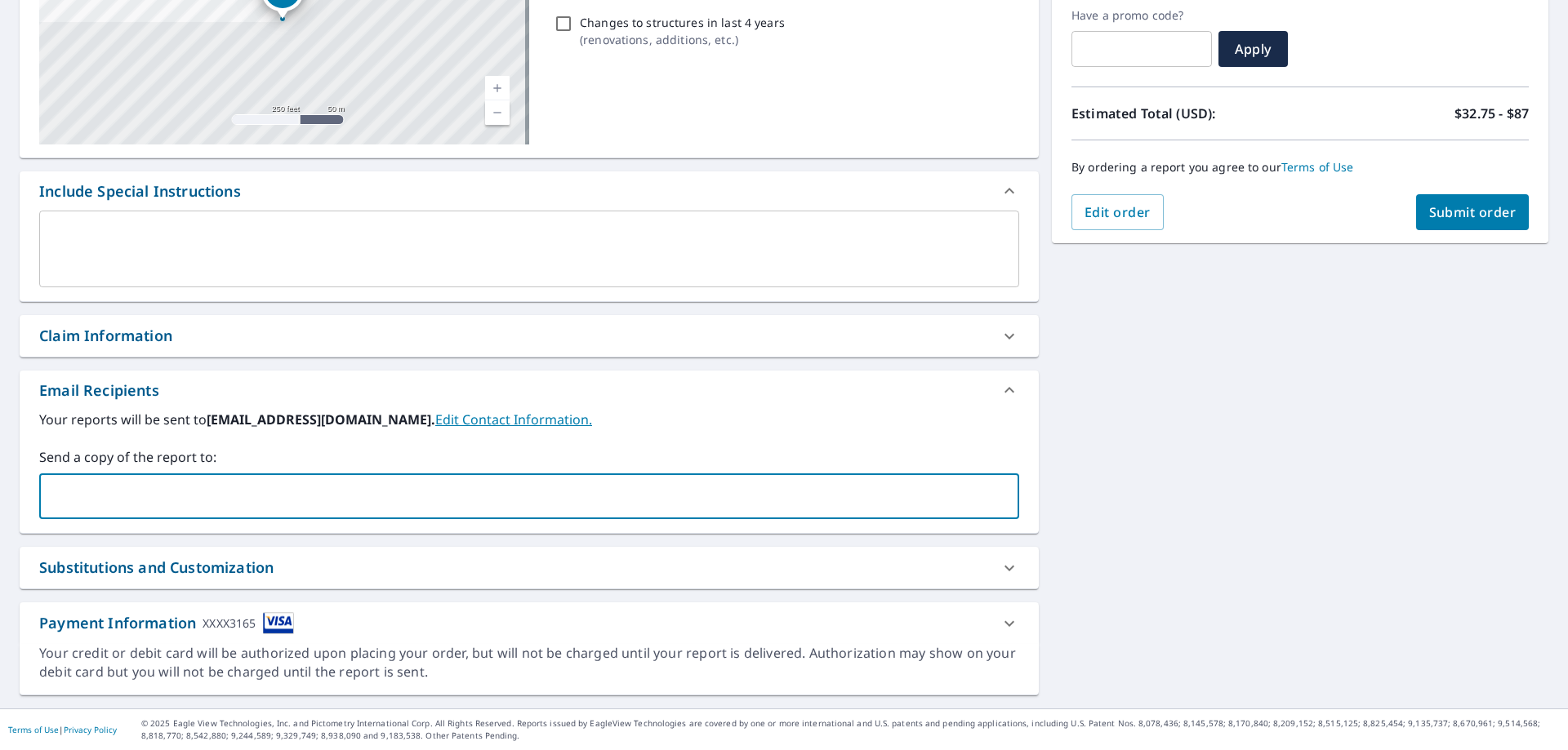
click at [266, 498] on input "text" at bounding box center [517, 496] width 941 height 31
type input "[PERSON_NAME][EMAIL_ADDRESS][DOMAIN_NAME]"
type input "[EMAIL_ADDRESS][DOMAIN_NAME]"
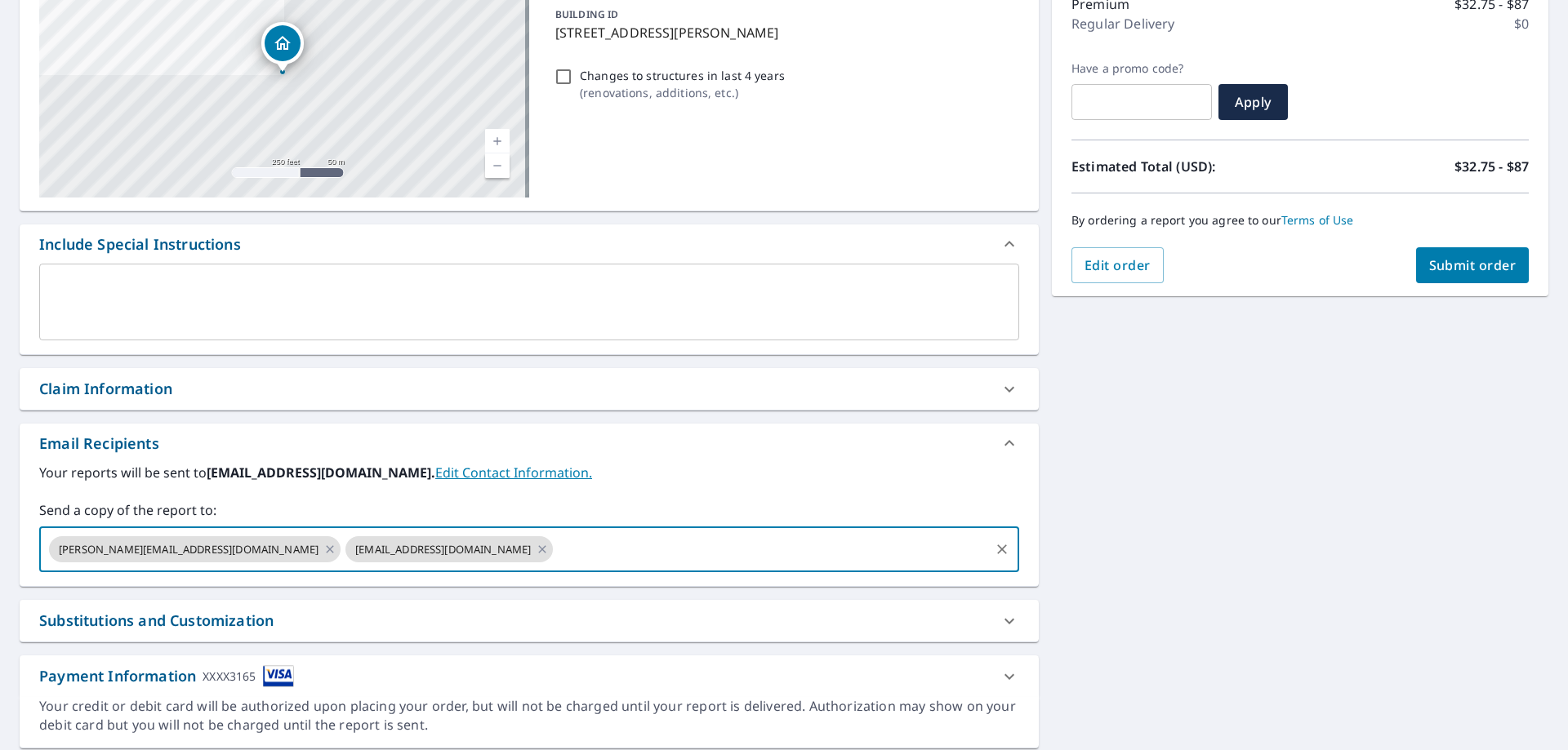
scroll to position [196, 0]
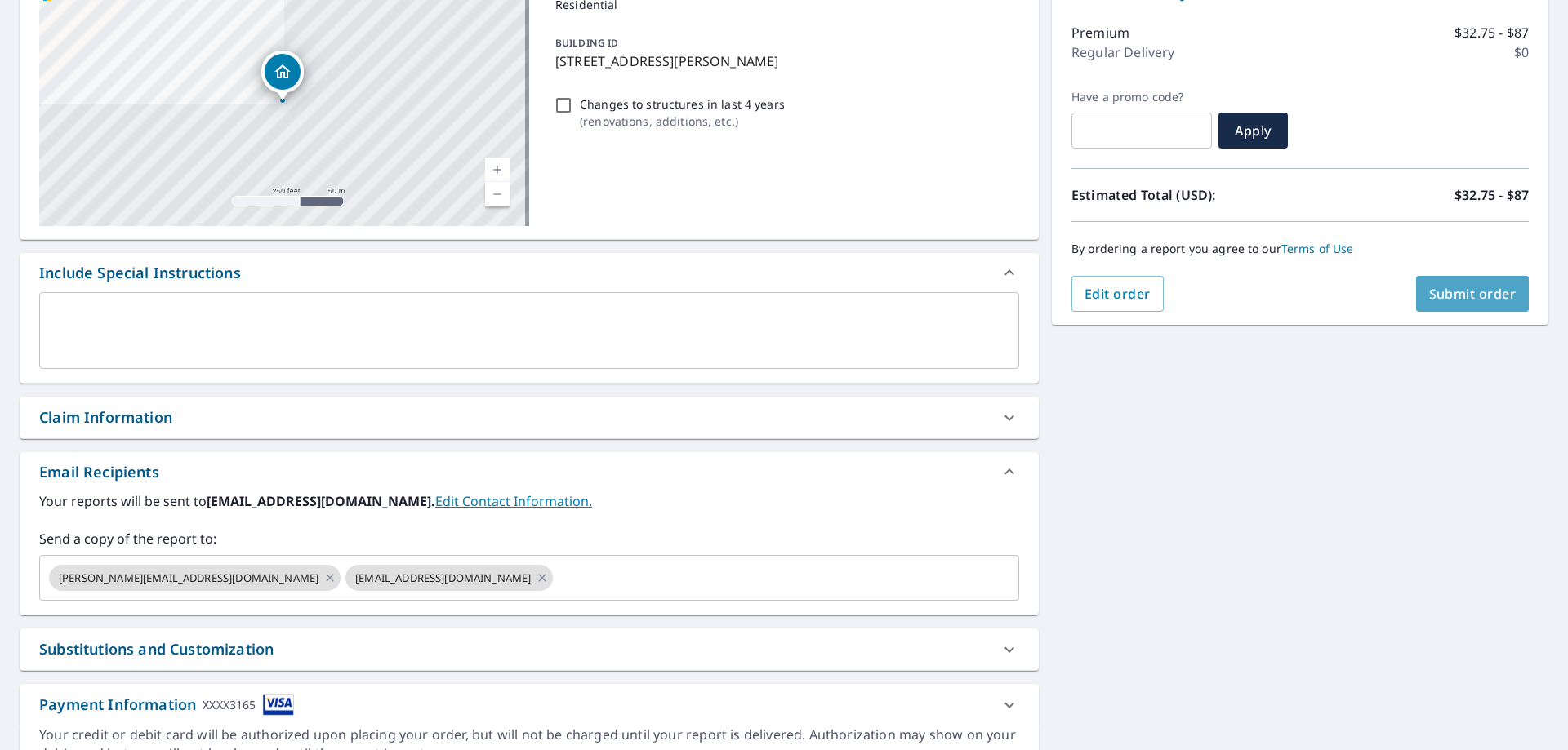
click at [1480, 293] on span "Submit order" at bounding box center [1472, 293] width 87 height 18
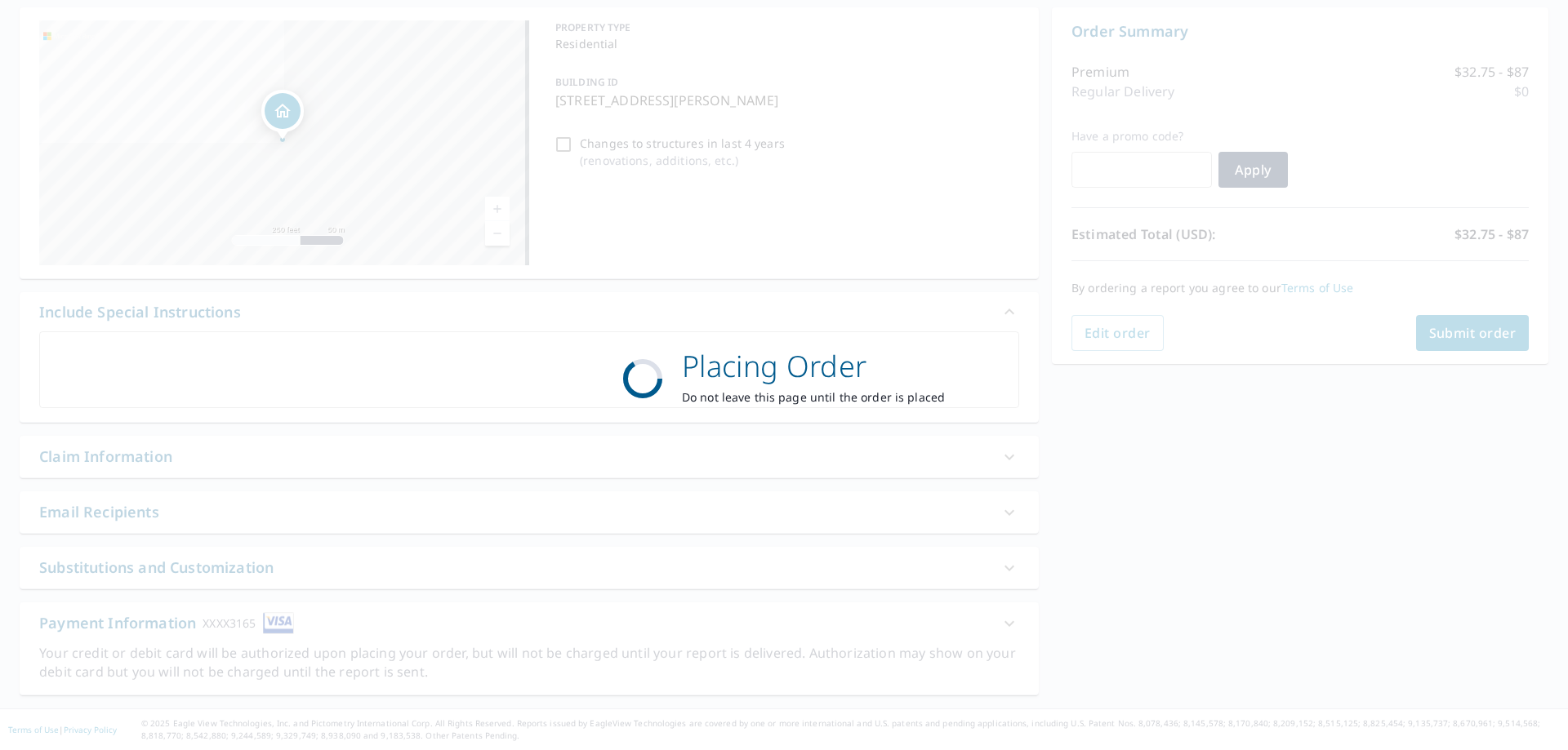
scroll to position [157, 0]
